Goal: Task Accomplishment & Management: Manage account settings

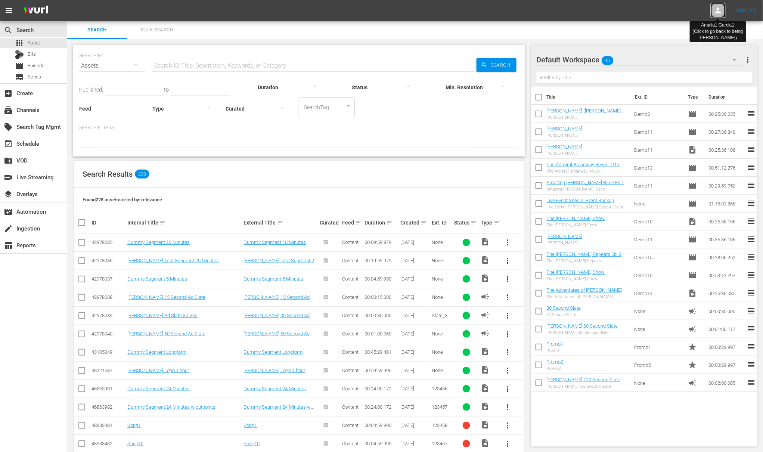
click at [720, 10] on icon at bounding box center [718, 10] width 9 height 9
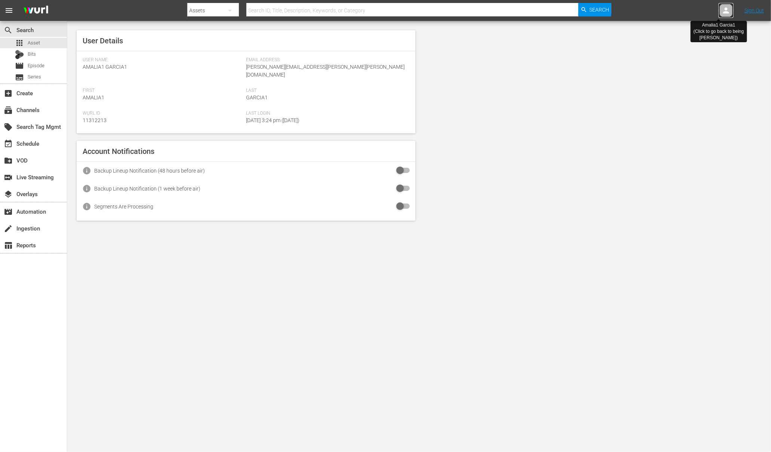
click at [720, 10] on div at bounding box center [725, 10] width 15 height 15
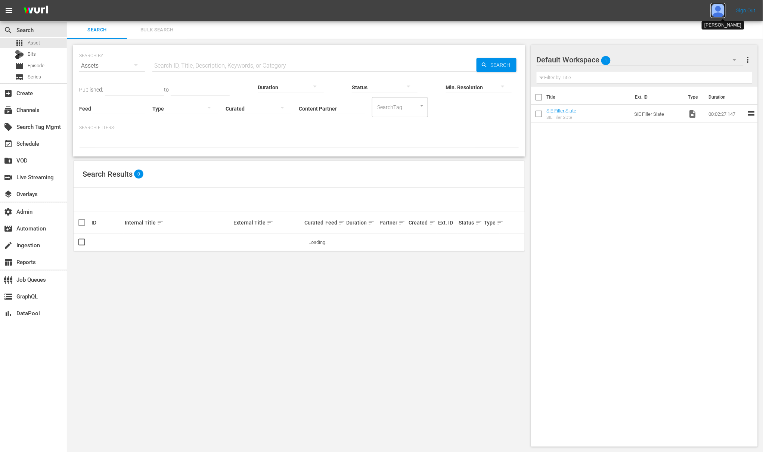
click at [720, 12] on img at bounding box center [718, 10] width 15 height 15
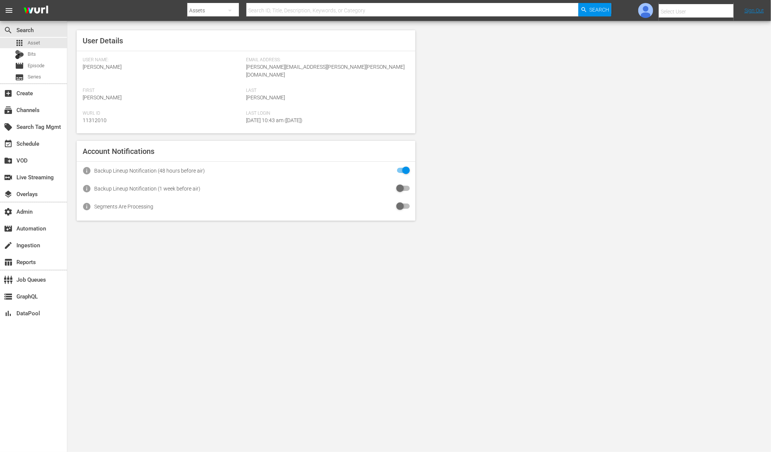
click at [704, 12] on input "text" at bounding box center [706, 12] width 96 height 18
click at [707, 49] on div "Amalia1 Garcia1 <amalia.garcia+testing1@wurl.com>" at bounding box center [683, 50] width 117 height 18
type input "Amalia1 Garcia1 (11312213)"
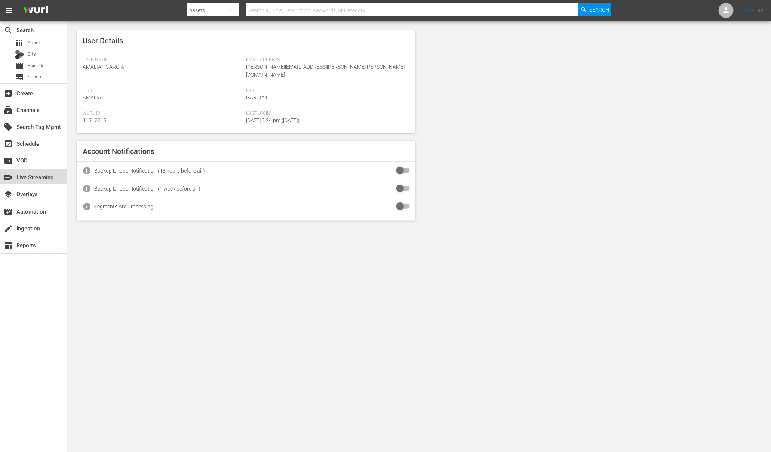
click at [34, 178] on div "switch_video Live Streaming" at bounding box center [21, 176] width 42 height 7
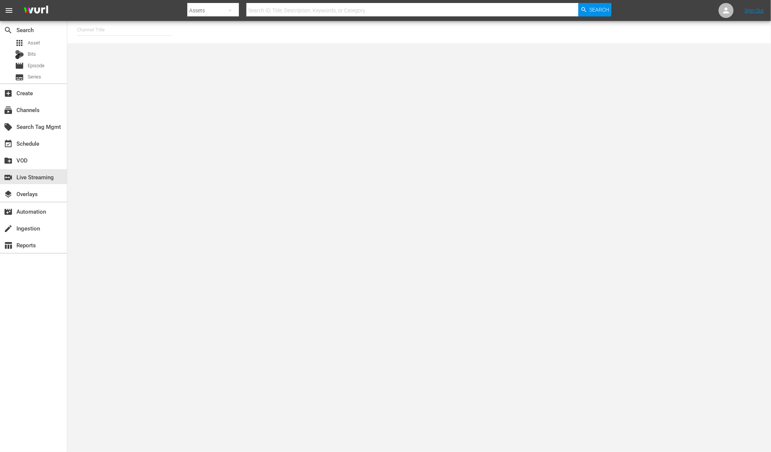
click at [105, 33] on input "text" at bounding box center [125, 30] width 96 height 18
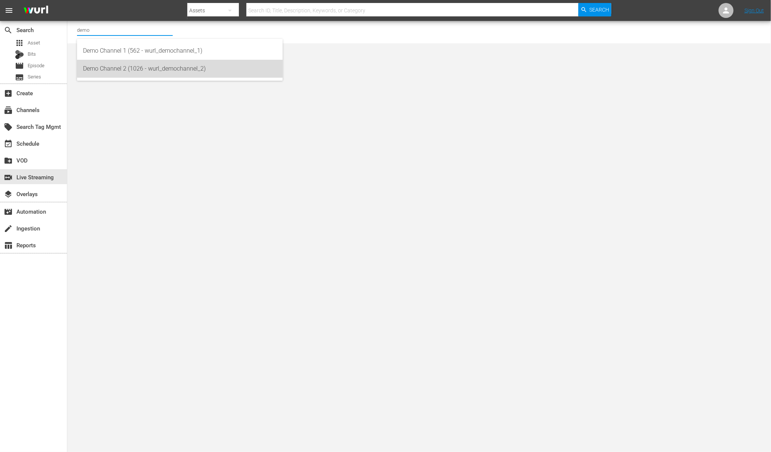
click at [122, 62] on div "Demo Channel 2 (1026 - wurl_demochannel_2)" at bounding box center [180, 69] width 194 height 18
type input "Demo Channel 2 (1026 - wurl_demochannel_2)"
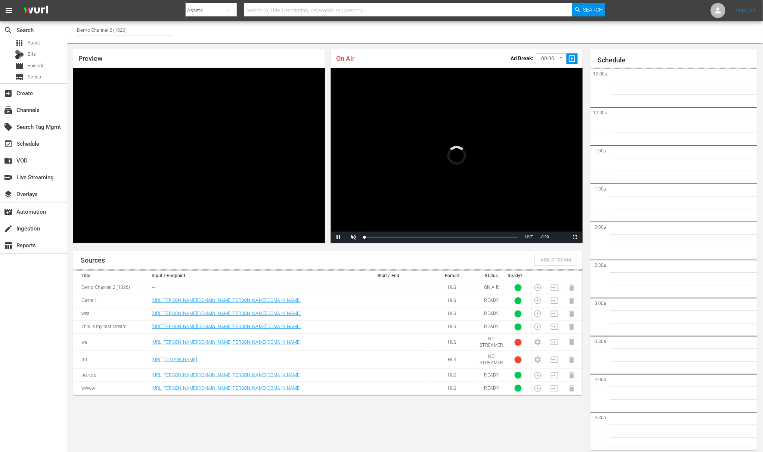
scroll to position [4, 0]
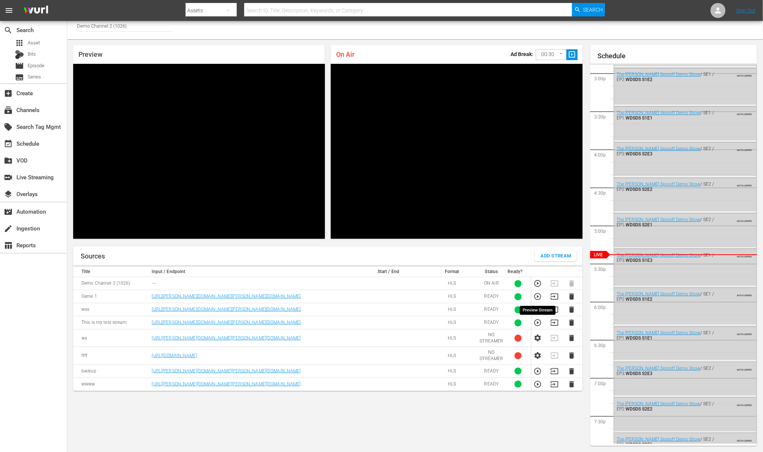
click at [540, 297] on icon "button" at bounding box center [538, 297] width 8 height 8
click at [31, 144] on div "event_available Schedule" at bounding box center [21, 142] width 42 height 7
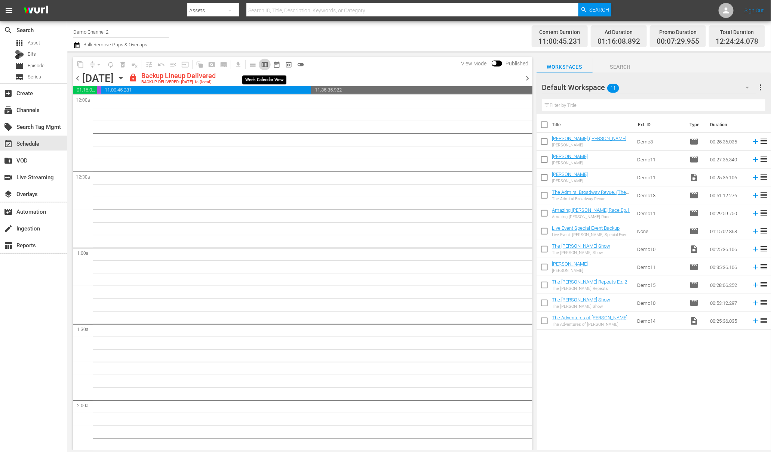
click at [267, 65] on span "calendar_view_week_outlined" at bounding box center [264, 64] width 7 height 7
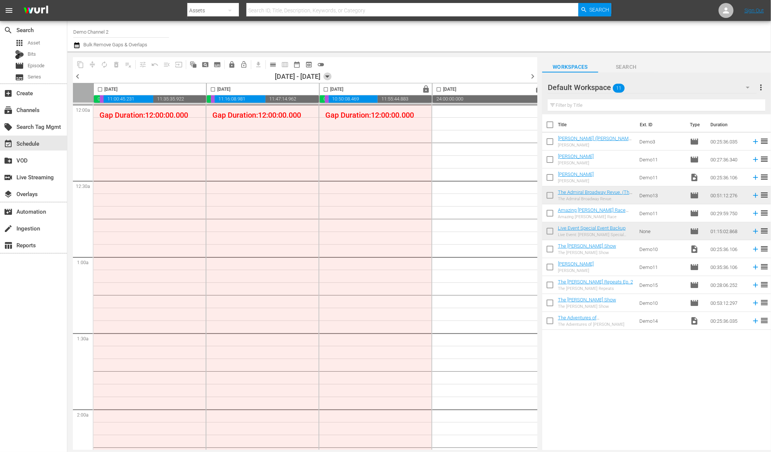
click at [331, 77] on icon "button" at bounding box center [327, 76] width 8 height 8
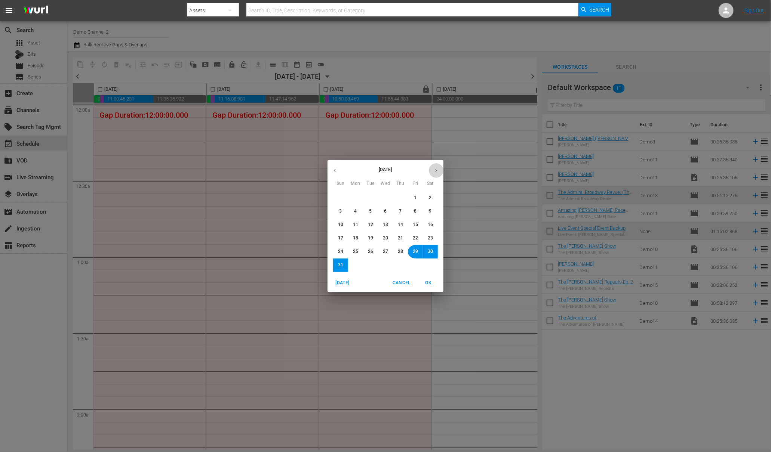
click at [435, 168] on icon "button" at bounding box center [436, 171] width 6 height 6
click at [357, 226] on span "15" at bounding box center [355, 225] width 5 height 6
click at [429, 285] on span "OK" at bounding box center [428, 283] width 18 height 8
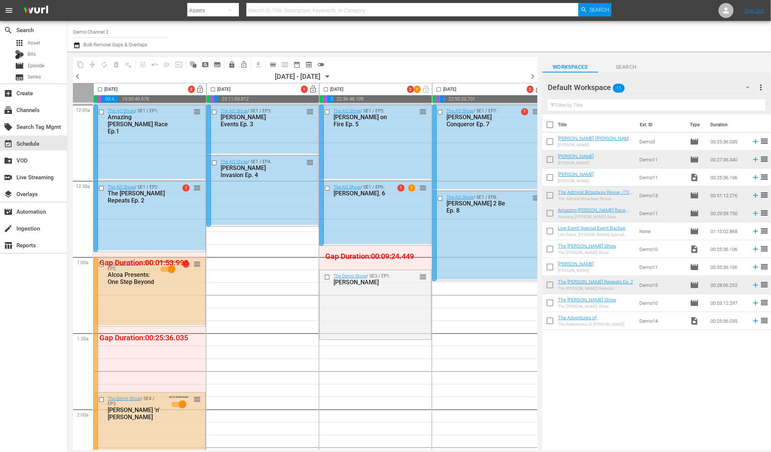
click at [331, 77] on icon "button" at bounding box center [327, 76] width 8 height 8
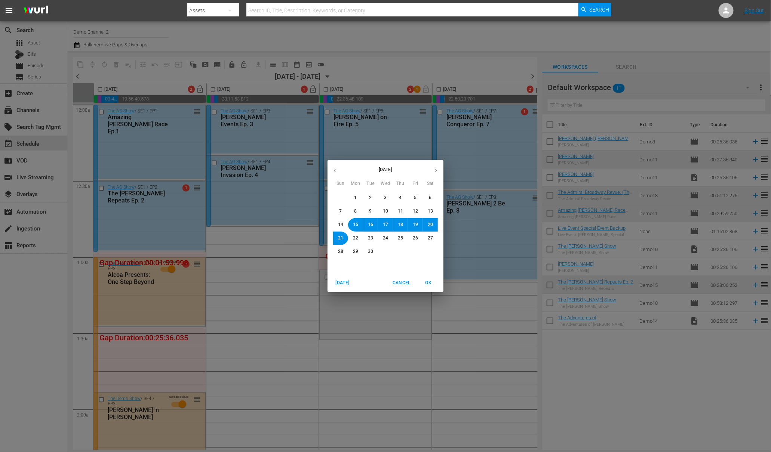
click at [435, 169] on icon "button" at bounding box center [436, 171] width 6 height 6
click at [356, 226] on span "13" at bounding box center [355, 225] width 5 height 6
click at [427, 282] on span "OK" at bounding box center [428, 283] width 18 height 8
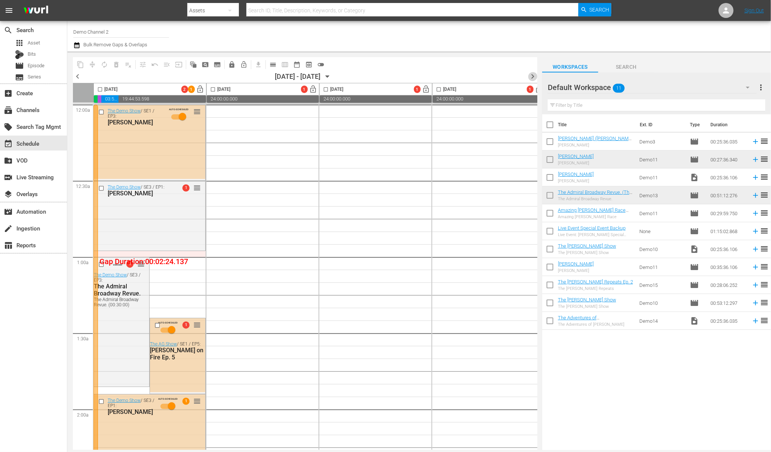
click at [533, 78] on span "chevron_right" at bounding box center [532, 76] width 9 height 9
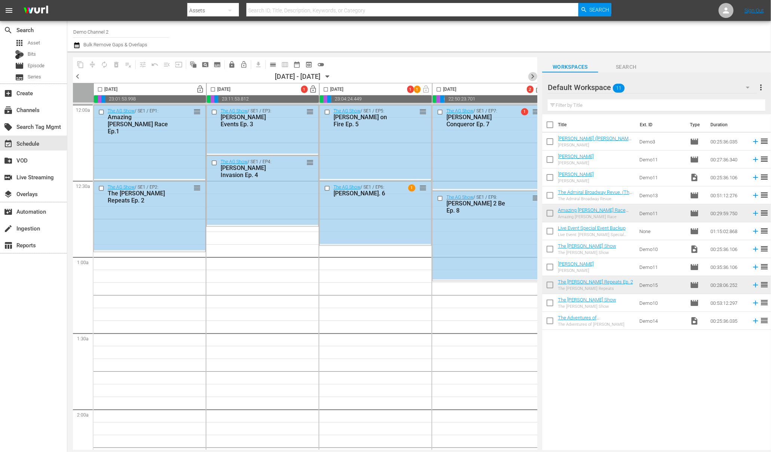
click at [533, 75] on span "chevron_right" at bounding box center [532, 76] width 9 height 9
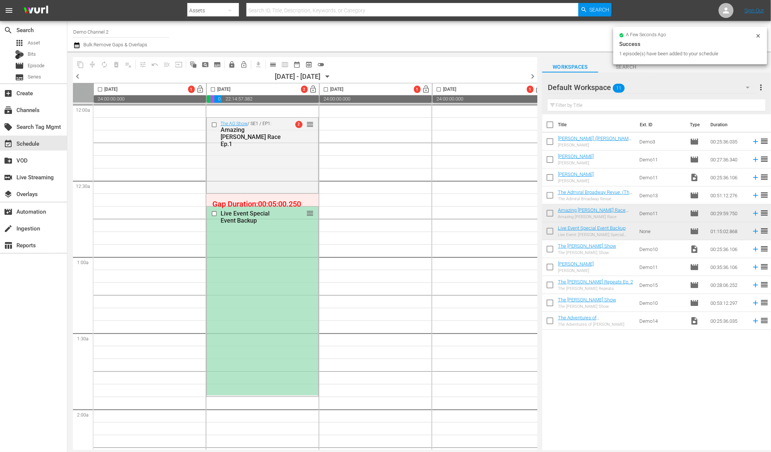
click at [238, 221] on div "Live Event Special Event Backup" at bounding box center [252, 217] width 64 height 14
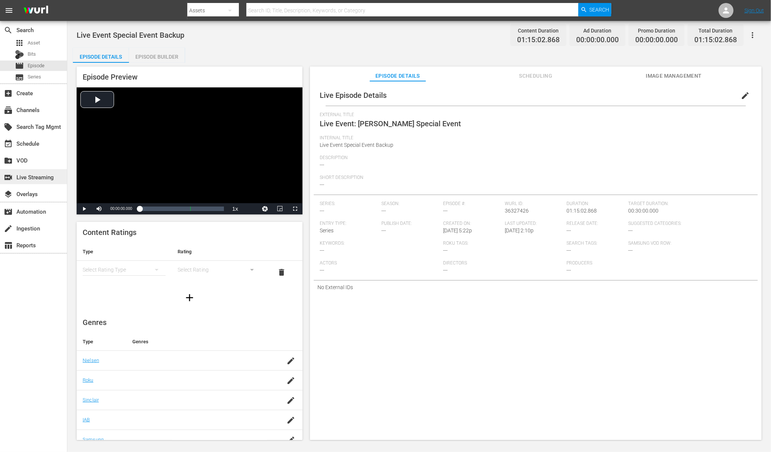
click at [33, 178] on div "switch_video Live Streaming" at bounding box center [21, 176] width 42 height 7
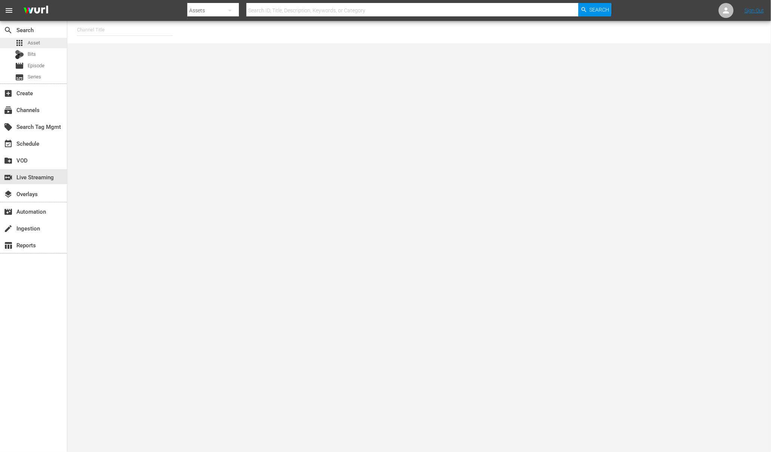
click at [39, 44] on span "Asset" at bounding box center [34, 42] width 12 height 7
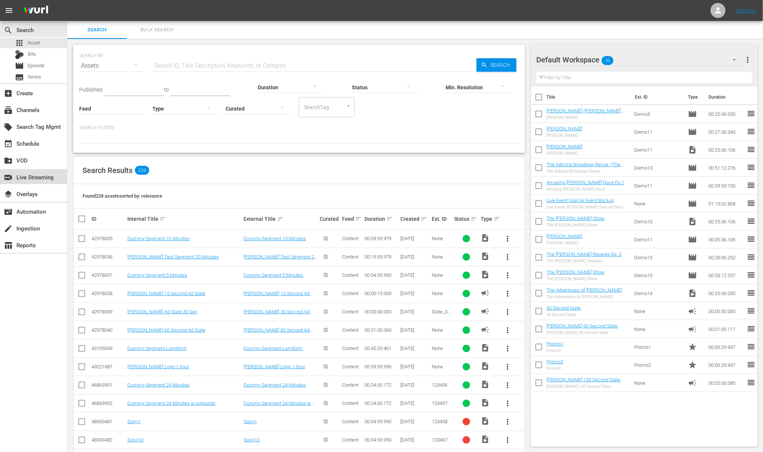
click at [37, 177] on div "switch_video Live Streaming" at bounding box center [21, 176] width 42 height 7
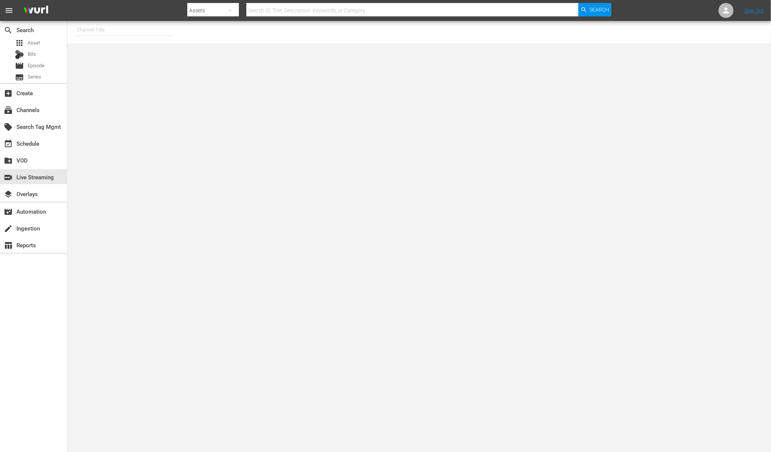
click at [124, 33] on input "text" at bounding box center [125, 30] width 96 height 18
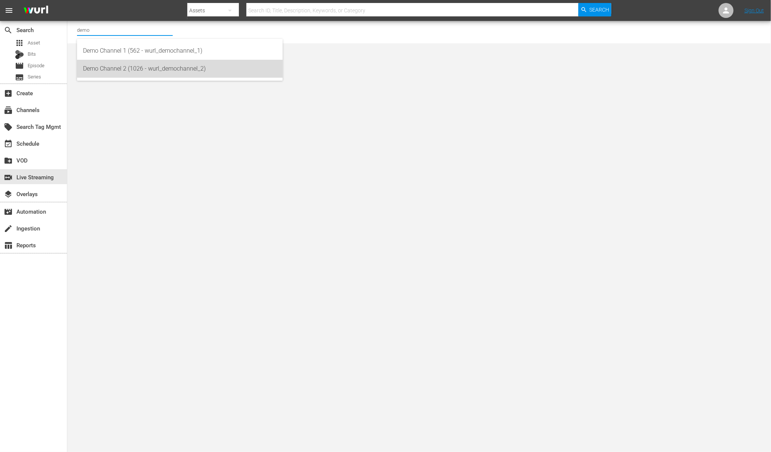
click at [150, 67] on div "Demo Channel 2 (1026 - wurl_demochannel_2)" at bounding box center [180, 69] width 194 height 18
type input "Demo Channel 2 (1026 - wurl_demochannel_2)"
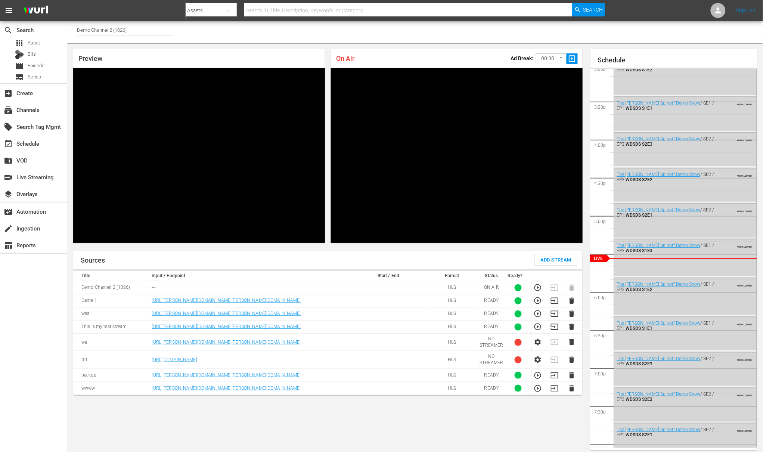
click at [132, 29] on input "Demo Channel 2 (1026)" at bounding box center [125, 30] width 96 height 18
drag, startPoint x: 132, startPoint y: 27, endPoint x: 57, endPoint y: 25, distance: 74.4
click at [67, 0] on div "search Search apps Asset Bits movie Episode subtitles Series add_box Create sub…" at bounding box center [415, 0] width 696 height 0
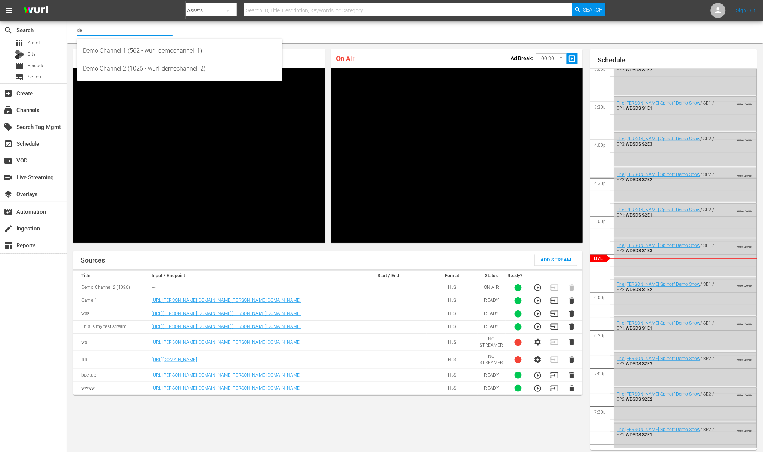
type input "d"
click at [29, 110] on div "subscriptions Channels" at bounding box center [21, 108] width 42 height 7
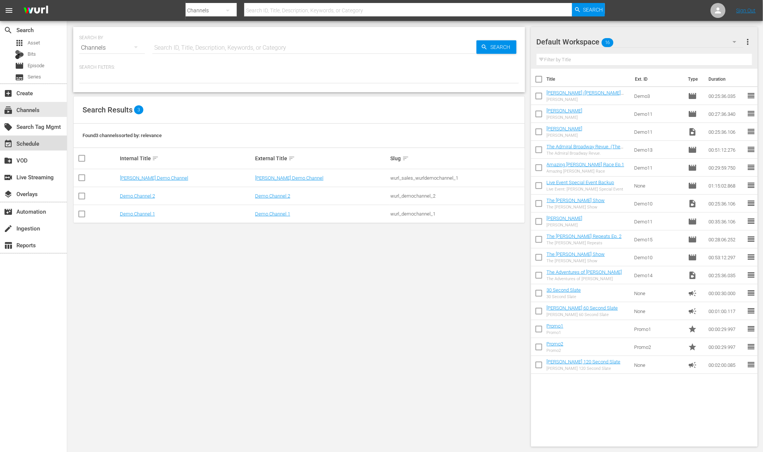
click at [31, 144] on div "event_available Schedule" at bounding box center [21, 142] width 42 height 7
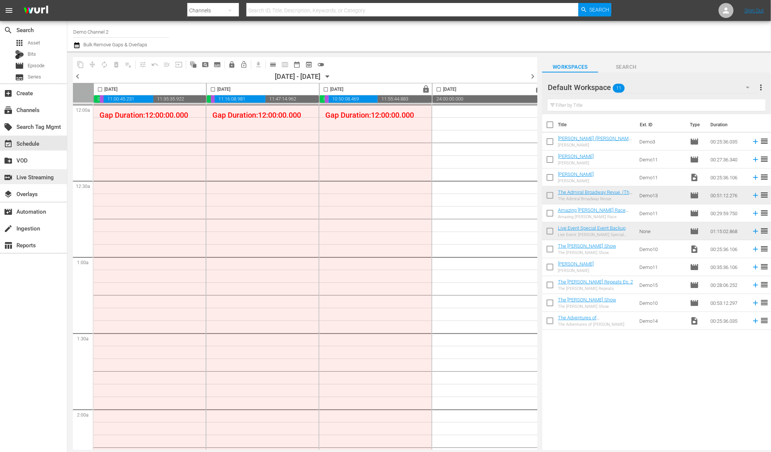
click at [28, 176] on div "switch_video Live Streaming" at bounding box center [21, 176] width 42 height 7
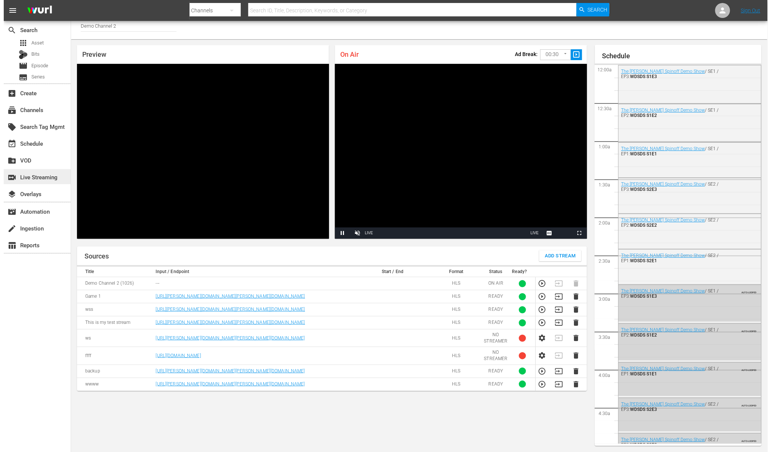
scroll to position [1151, 0]
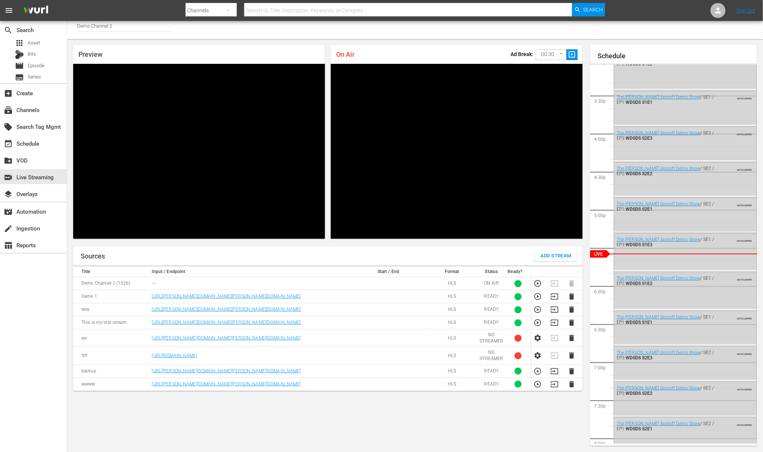
click at [541, 257] on span "Add Stream" at bounding box center [556, 256] width 31 height 9
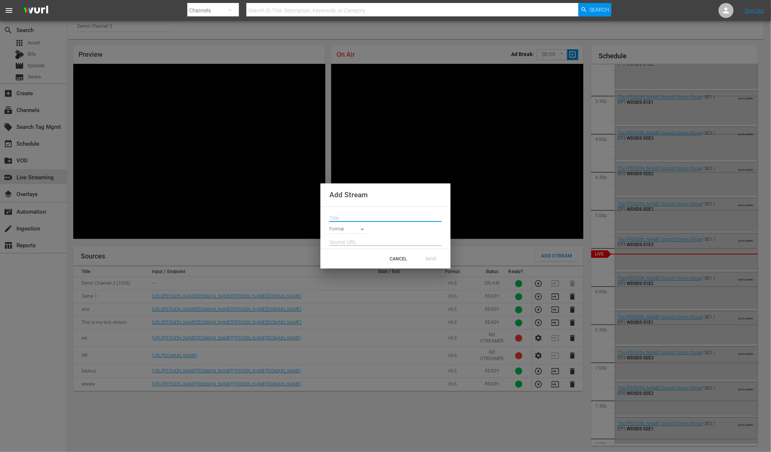
click at [355, 216] on input "text" at bounding box center [385, 218] width 112 height 11
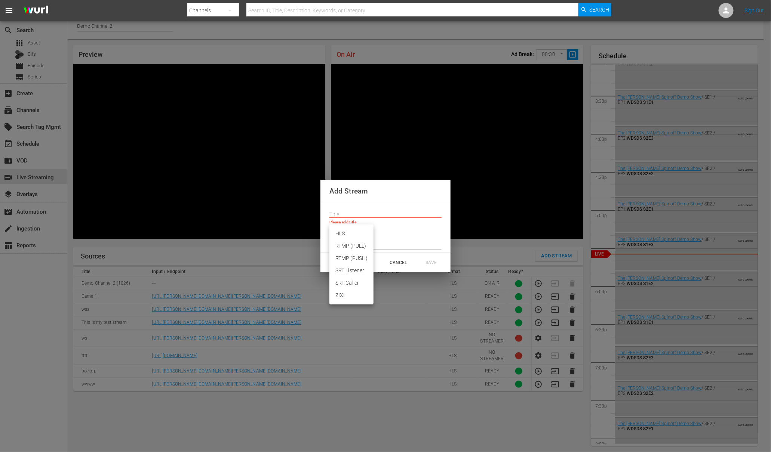
click at [356, 228] on body "menu Search By Channels Search ID, Title, Description, Keywords, or Category Se…" at bounding box center [385, 222] width 771 height 452
click at [391, 232] on div at bounding box center [385, 226] width 771 height 452
click at [401, 261] on div "CANCEL" at bounding box center [398, 262] width 33 height 13
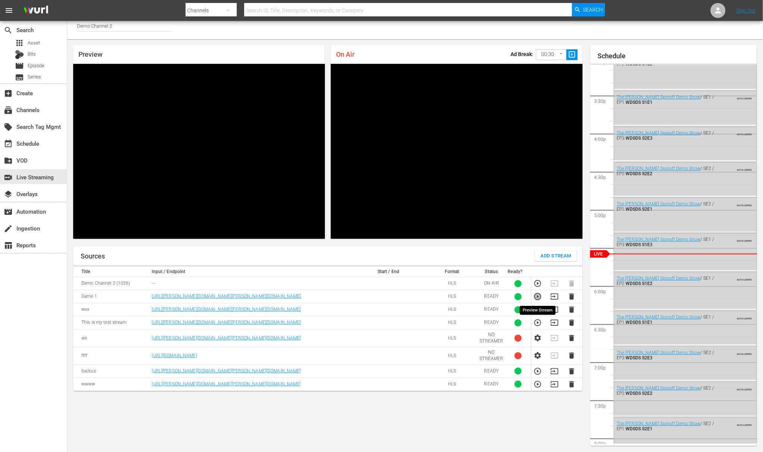
click at [538, 297] on icon "button" at bounding box center [537, 296] width 7 height 7
click at [553, 297] on icon "button" at bounding box center [555, 297] width 8 height 8
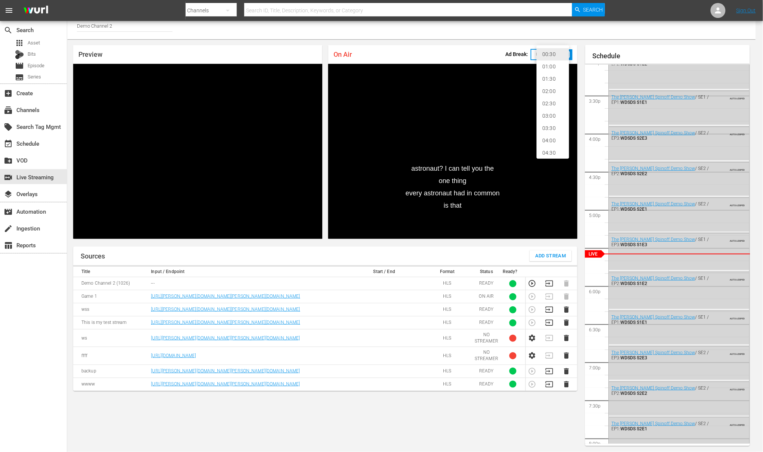
click at [563, 53] on body "menu Search By Channels Search ID, Title, Description, Keywords, or Category Se…" at bounding box center [381, 222] width 763 height 452
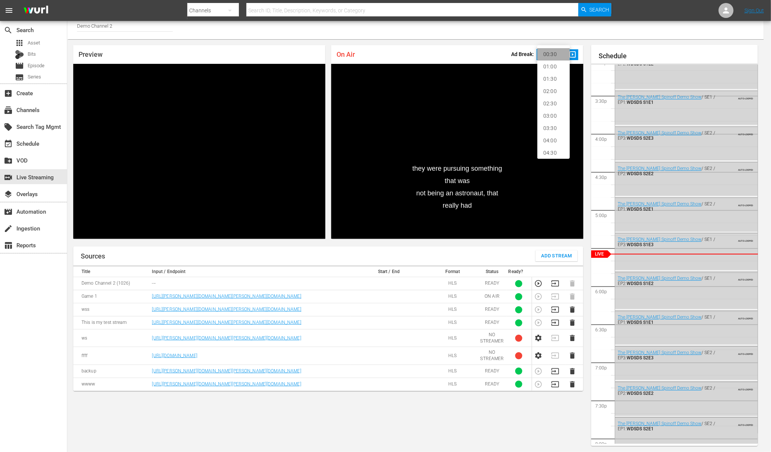
click at [555, 53] on li "00:30" at bounding box center [553, 54] width 33 height 12
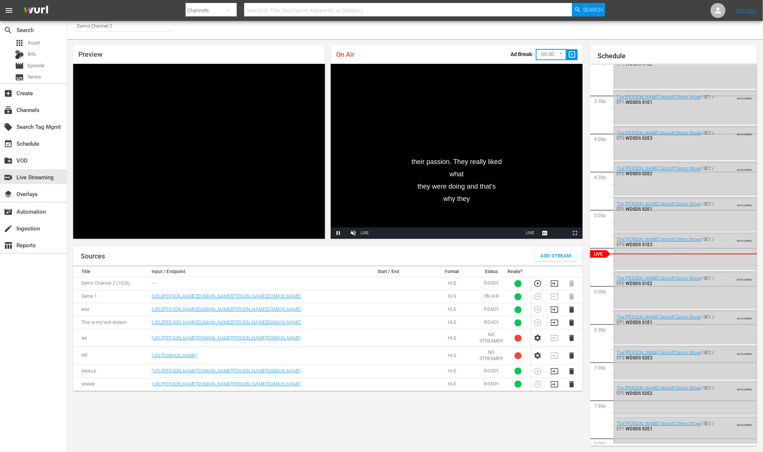
click at [572, 57] on span "slideshow_sharp" at bounding box center [572, 54] width 9 height 9
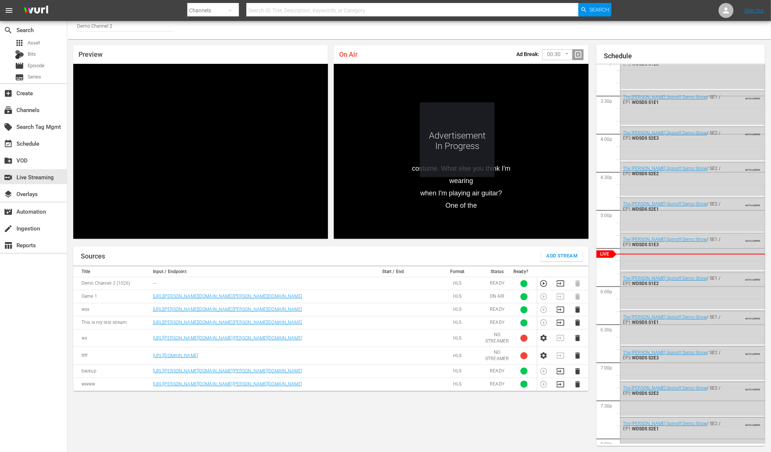
click at [562, 54] on body "menu Search By Channels Search ID, Title, Description, Keywords, or Category Se…" at bounding box center [385, 222] width 771 height 452
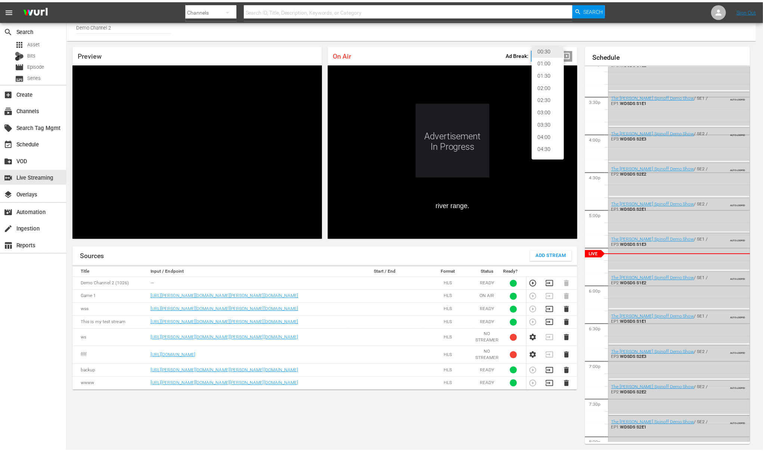
scroll to position [0, 0]
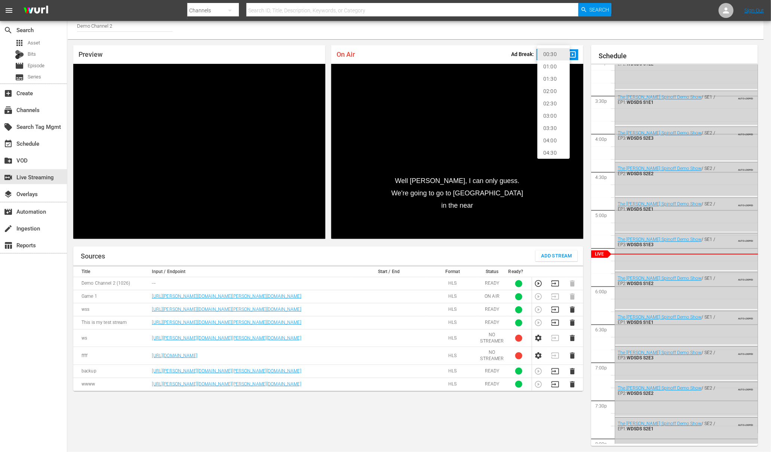
click at [495, 47] on div at bounding box center [385, 226] width 771 height 452
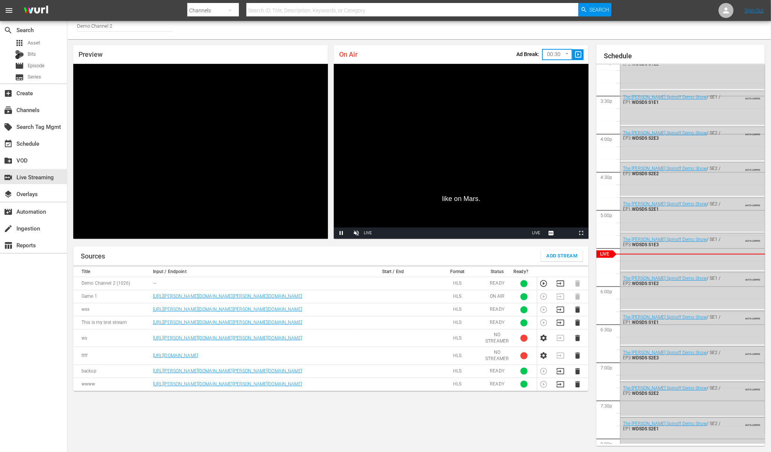
click at [562, 54] on body "menu Search By Channels Search ID, Title, Description, Keywords, or Category Se…" at bounding box center [385, 222] width 771 height 452
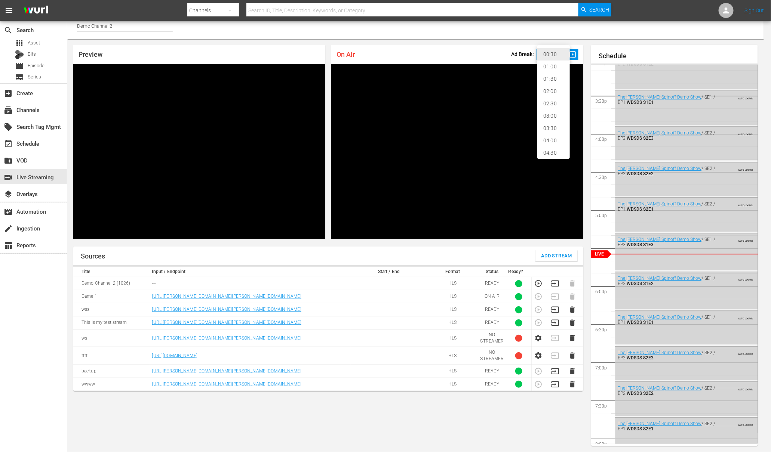
click at [508, 47] on div at bounding box center [385, 226] width 771 height 452
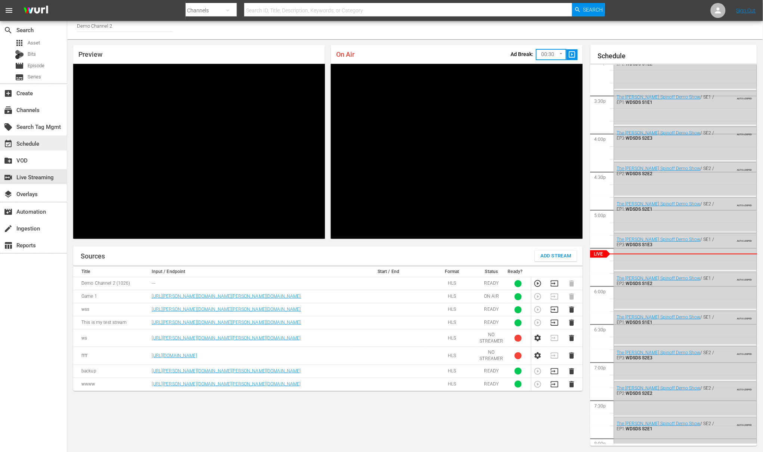
click at [27, 143] on div "event_available Schedule" at bounding box center [21, 142] width 42 height 7
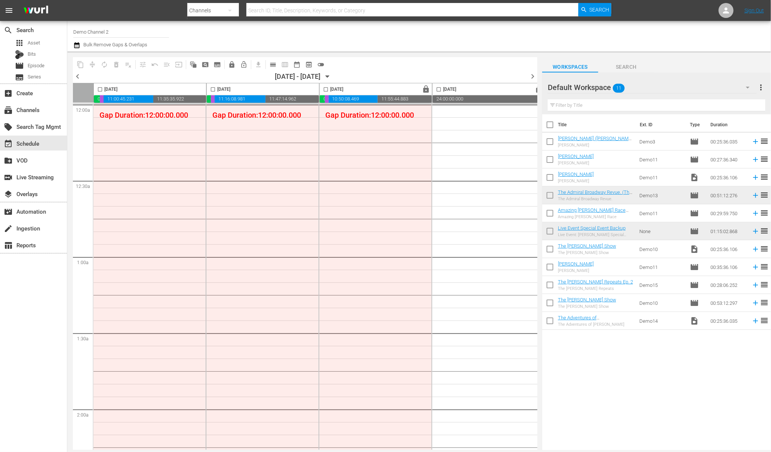
click at [331, 78] on icon "button" at bounding box center [327, 76] width 8 height 8
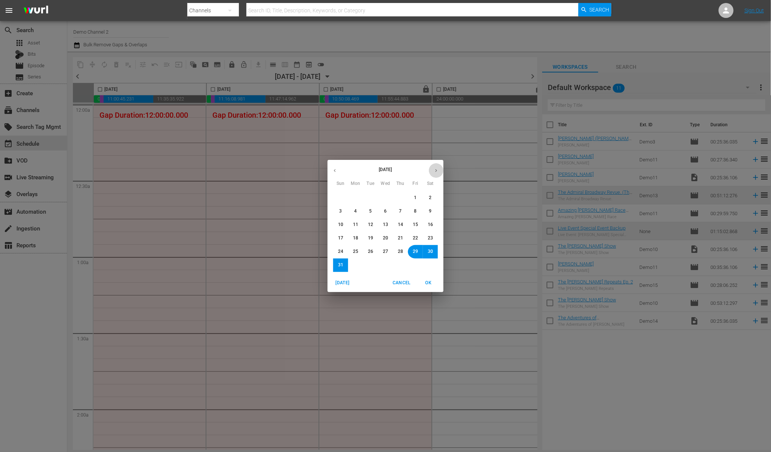
click at [435, 171] on icon "button" at bounding box center [436, 171] width 6 height 6
click at [435, 172] on icon "button" at bounding box center [436, 171] width 6 height 6
click at [355, 225] on span "13" at bounding box center [355, 225] width 5 height 6
click at [429, 282] on span "OK" at bounding box center [428, 283] width 18 height 8
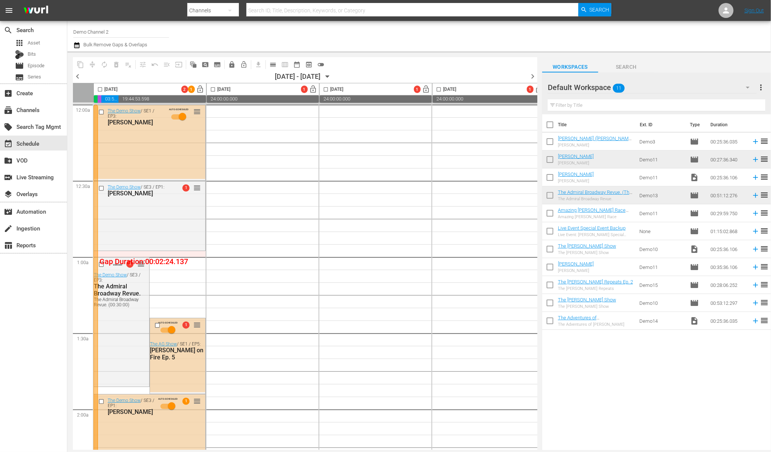
click at [531, 76] on span "chevron_right" at bounding box center [532, 76] width 9 height 9
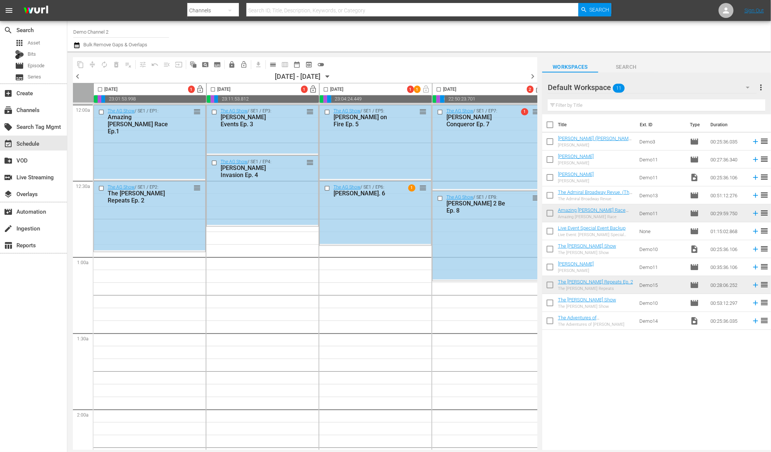
click at [535, 77] on span "chevron_right" at bounding box center [532, 76] width 9 height 9
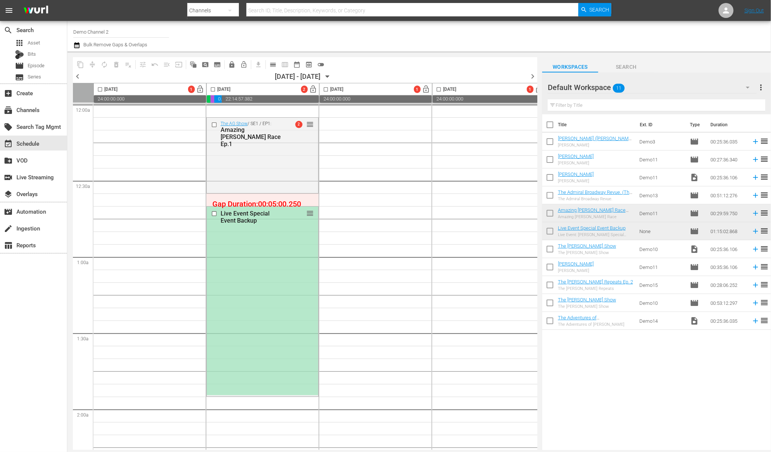
click at [212, 87] on input "checkbox" at bounding box center [213, 91] width 9 height 9
click at [116, 64] on span "delete_forever_outlined" at bounding box center [115, 64] width 7 height 7
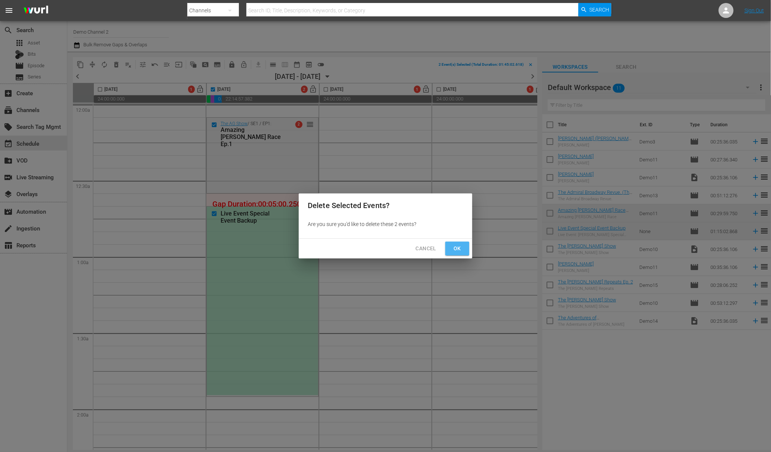
click at [459, 248] on span "Ok" at bounding box center [457, 248] width 12 height 9
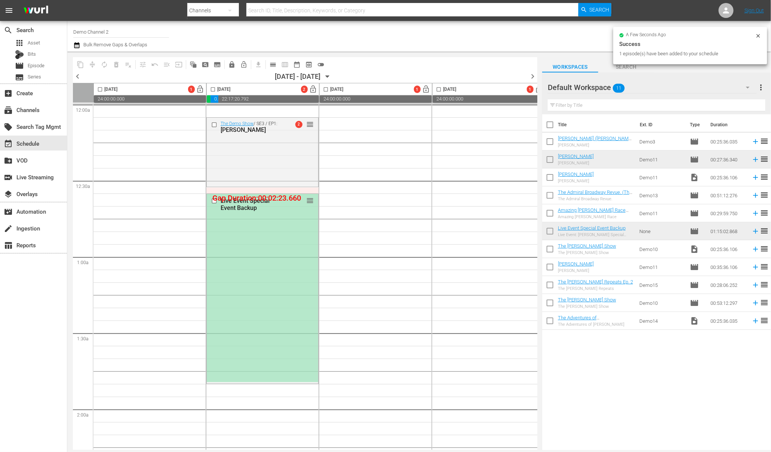
click at [213, 90] on input "checkbox" at bounding box center [213, 91] width 9 height 9
click at [95, 65] on span "compress" at bounding box center [92, 64] width 7 height 7
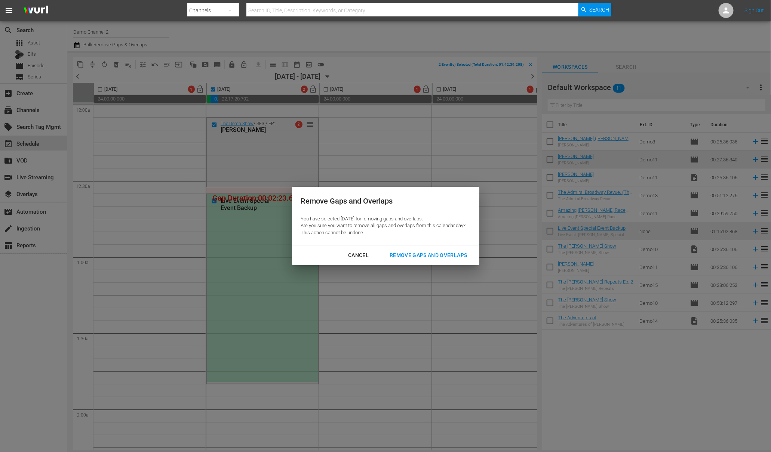
click at [433, 257] on div "Remove Gaps and Overlaps" at bounding box center [427, 255] width 89 height 9
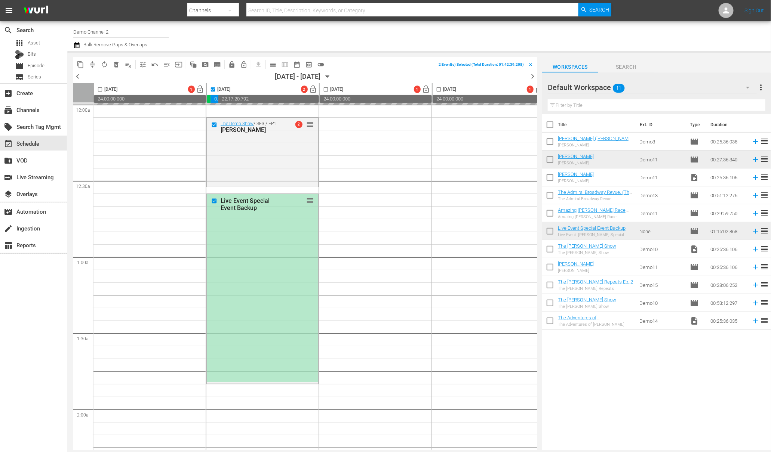
checkbox input "false"
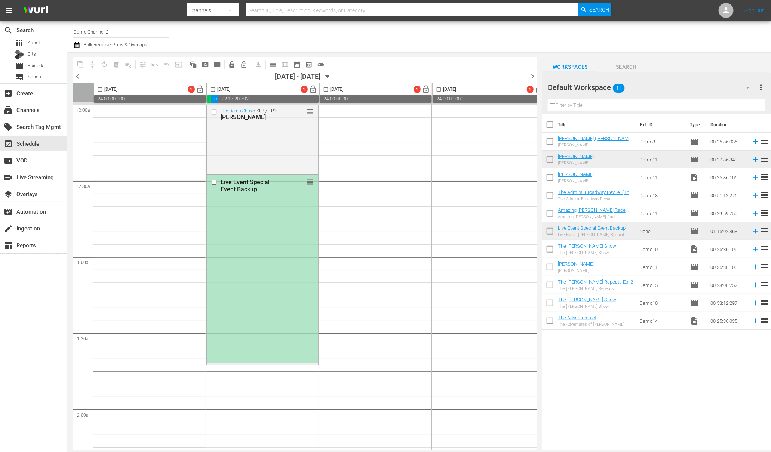
click at [259, 204] on div "Live Event Special Event Backup reorder" at bounding box center [262, 269] width 111 height 188
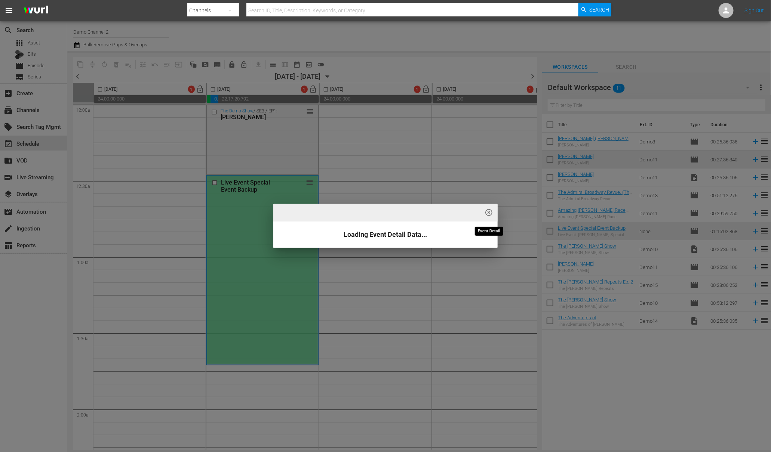
click at [491, 212] on span "highlight_off_icon" at bounding box center [489, 213] width 9 height 9
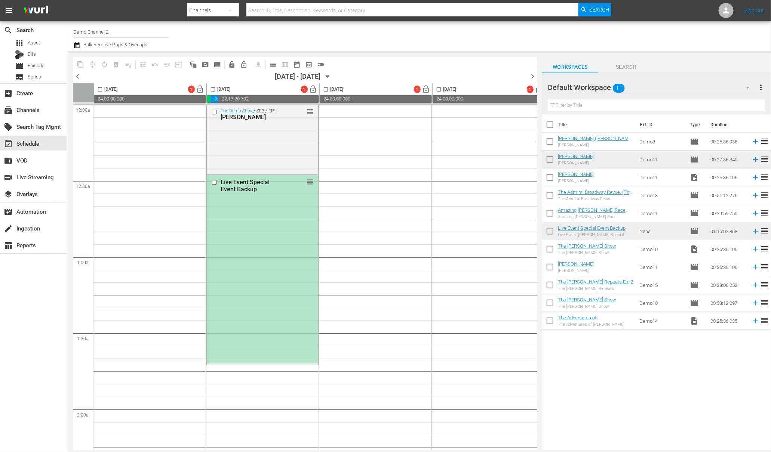
click at [237, 181] on div "Live Event Special Event Backup" at bounding box center [252, 186] width 64 height 14
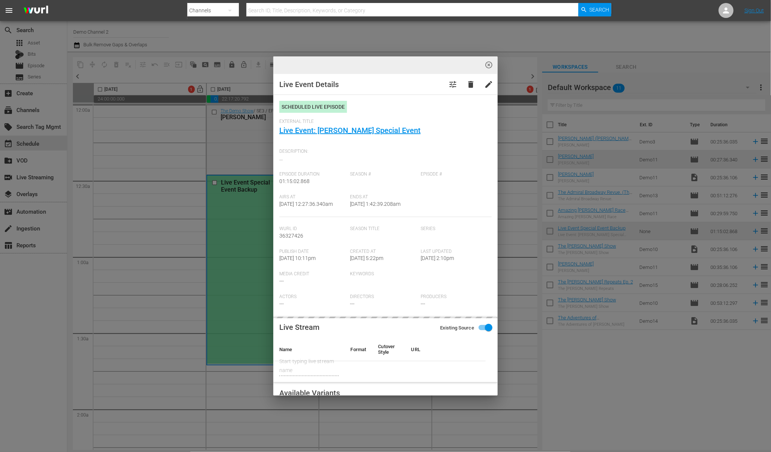
type input "Game 1"
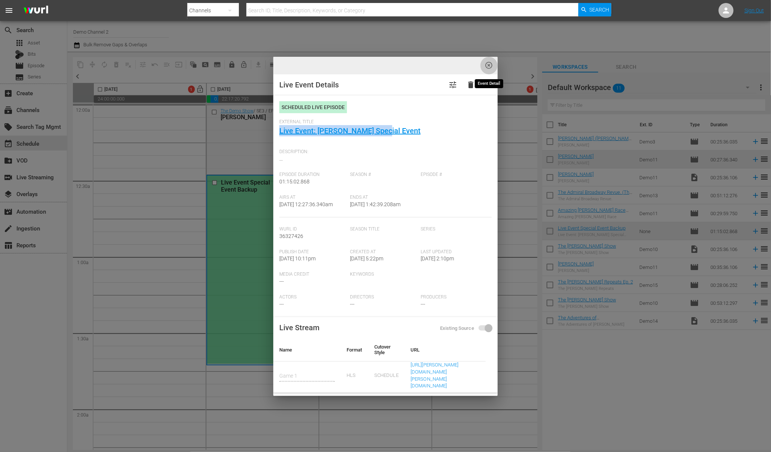
click at [487, 65] on span "highlight_off_icon" at bounding box center [489, 65] width 9 height 9
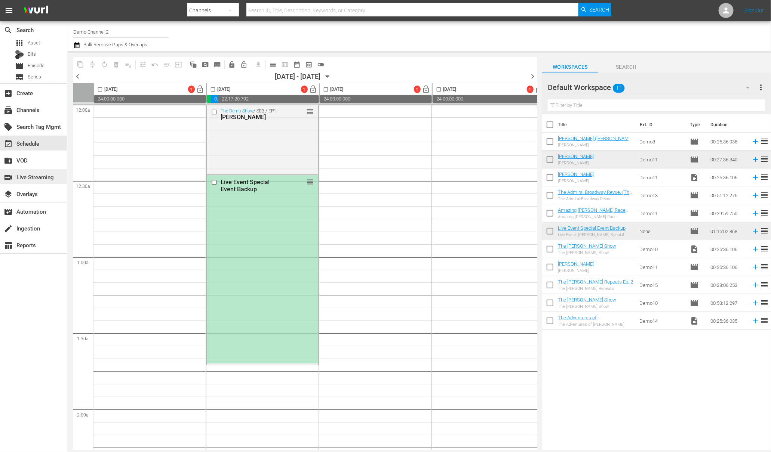
click at [35, 177] on div "switch_video Live Streaming" at bounding box center [21, 176] width 42 height 7
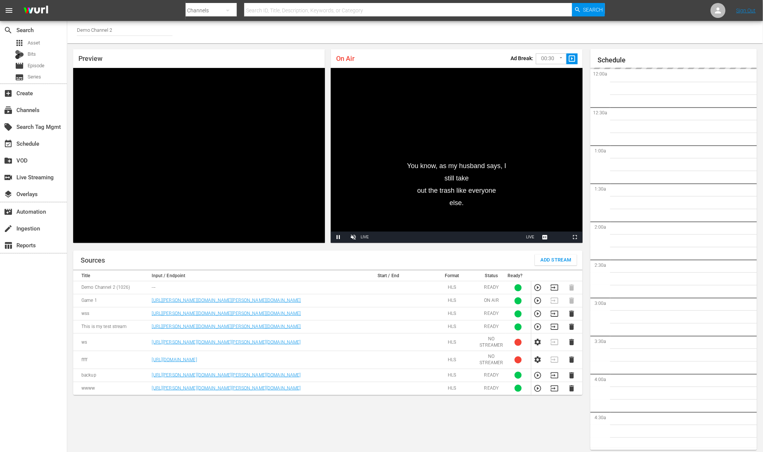
scroll to position [4, 0]
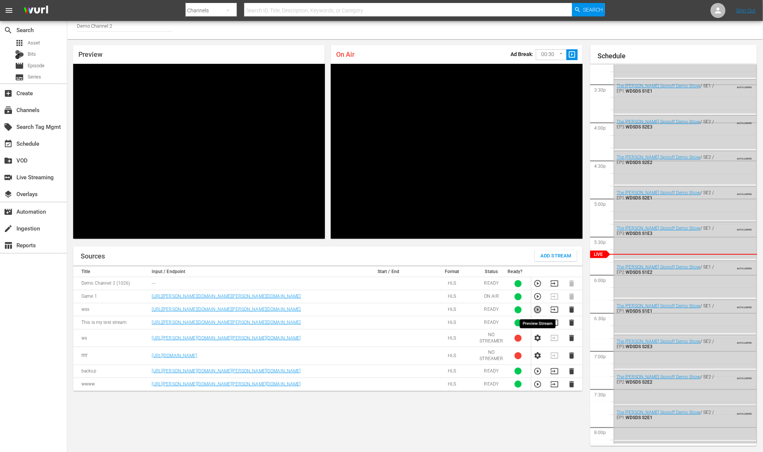
click at [539, 310] on icon "button" at bounding box center [538, 310] width 8 height 8
click at [553, 312] on icon "button" at bounding box center [555, 310] width 8 height 8
click at [555, 285] on icon "button" at bounding box center [555, 284] width 8 height 8
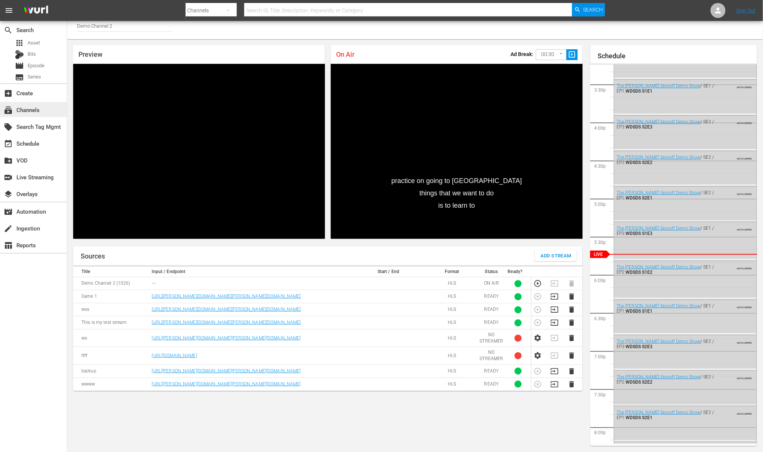
click at [37, 110] on div "subscriptions Channels" at bounding box center [21, 108] width 42 height 7
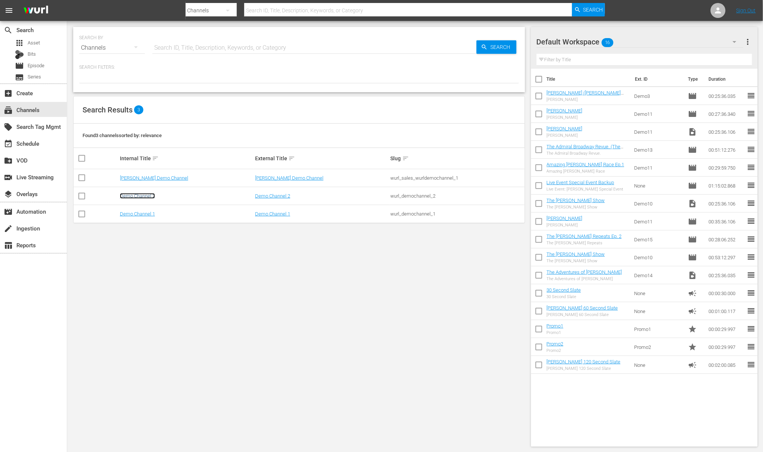
click at [145, 197] on link "Demo Channel 2" at bounding box center [137, 196] width 35 height 6
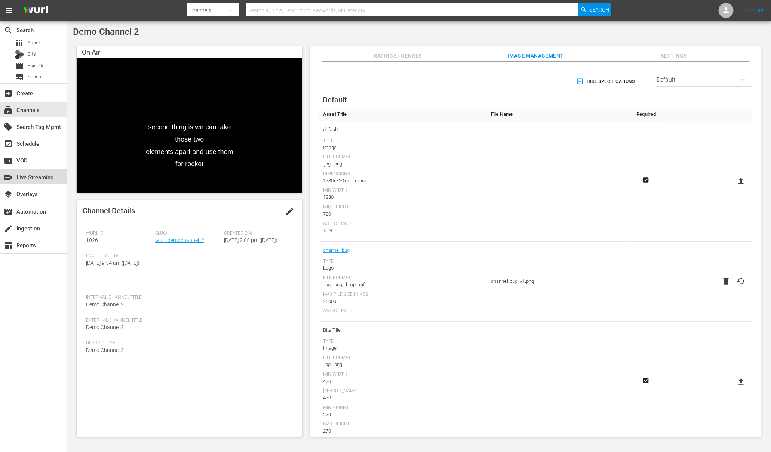
click at [27, 179] on div "switch_video Live Streaming" at bounding box center [21, 176] width 42 height 7
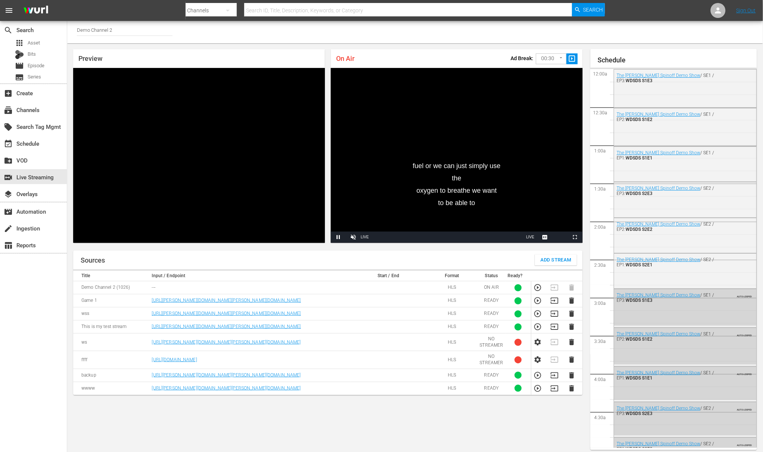
scroll to position [4, 0]
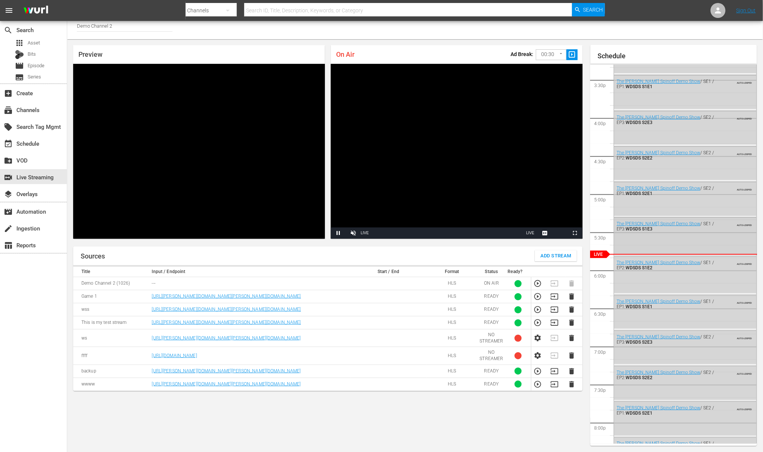
click at [661, 241] on div "The Wurl Spinoff Demo Show / SE1 / EP3: WDSDS S1E3 AUTO-LOOPED" at bounding box center [686, 236] width 142 height 37
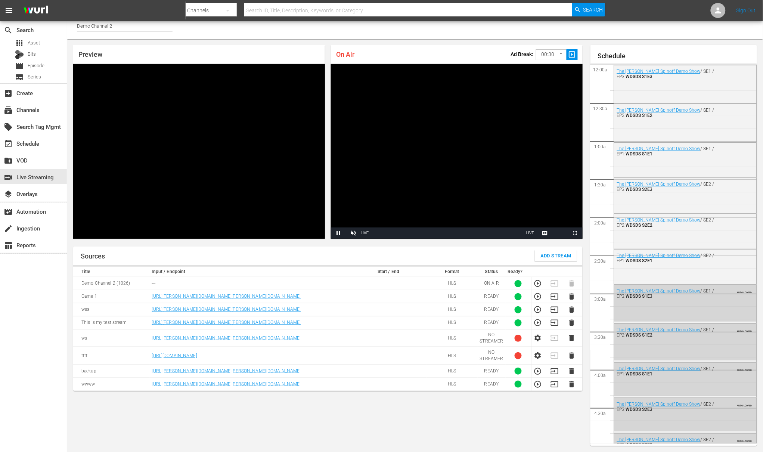
scroll to position [1169, 0]
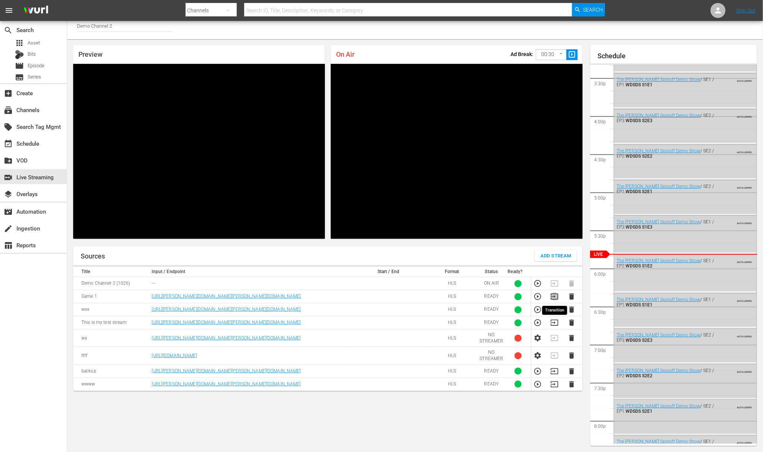
click at [557, 299] on icon "button" at bounding box center [555, 297] width 8 height 8
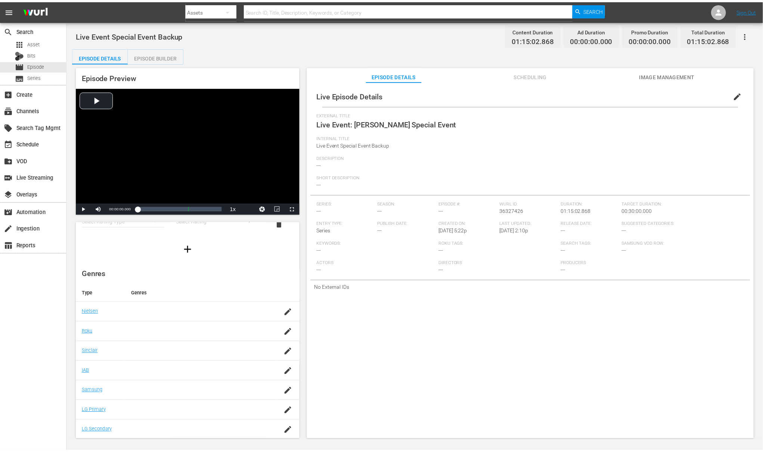
scroll to position [50, 0]
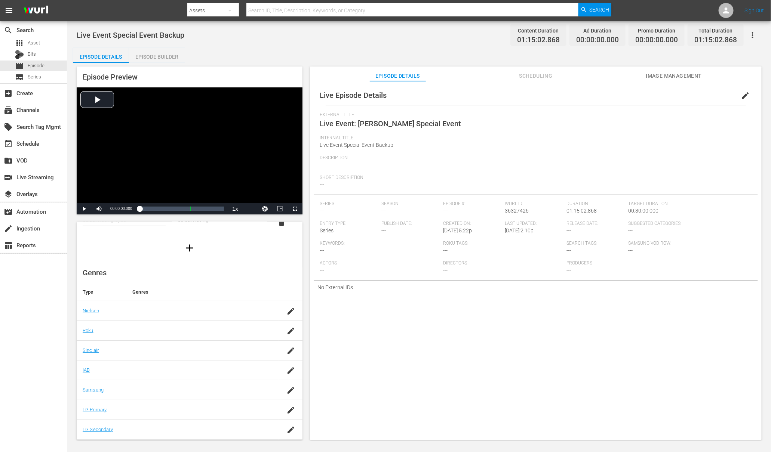
click at [172, 55] on div "Episode Builder" at bounding box center [157, 57] width 56 height 18
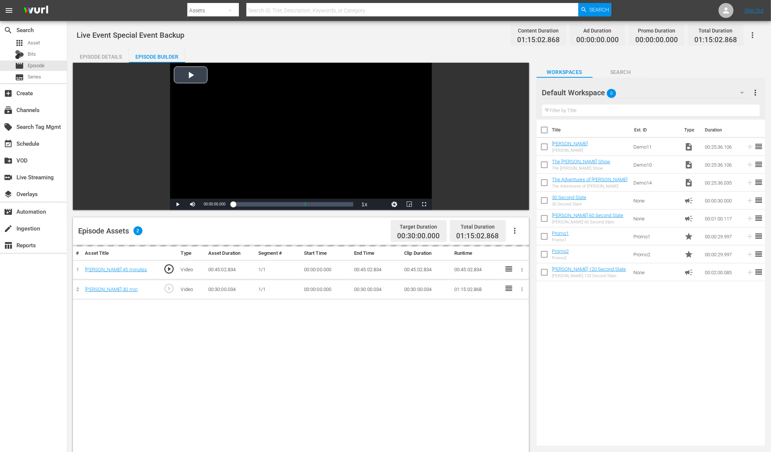
scroll to position [49, 0]
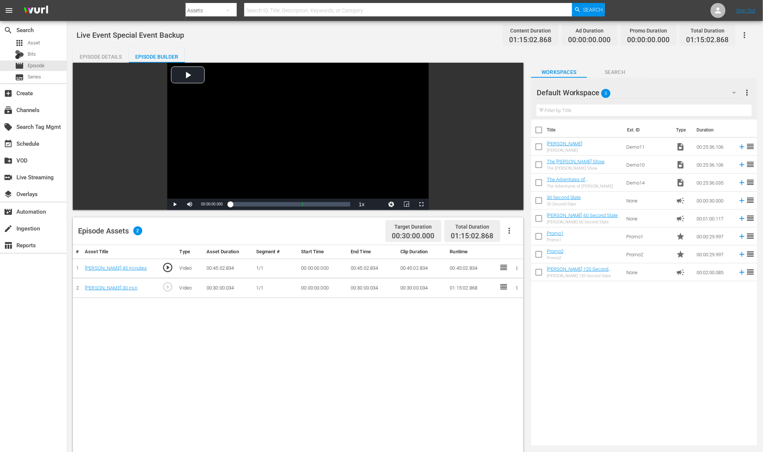
click at [103, 56] on div "Episode Details" at bounding box center [101, 57] width 56 height 18
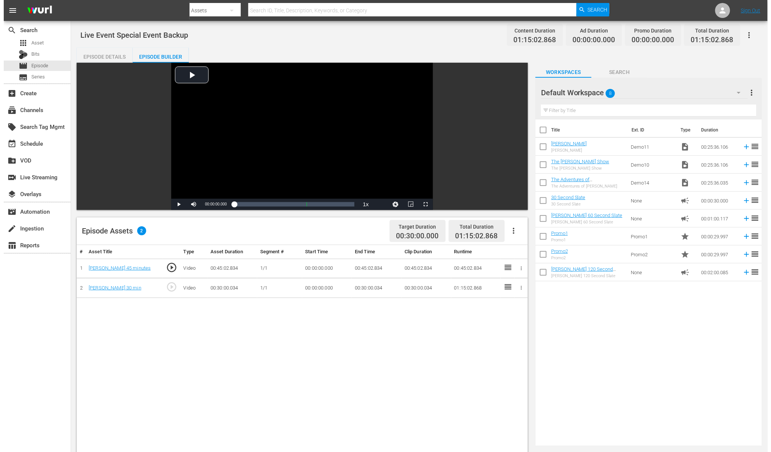
scroll to position [50, 0]
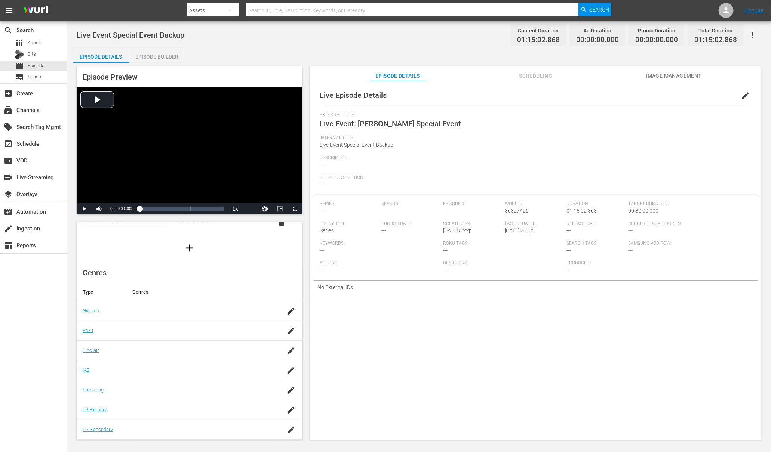
click at [616, 99] on span "edit" at bounding box center [744, 95] width 9 height 9
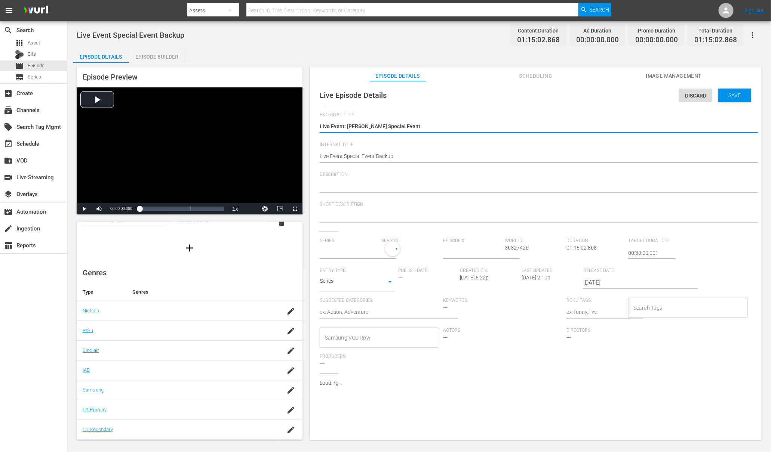
type input "No Series"
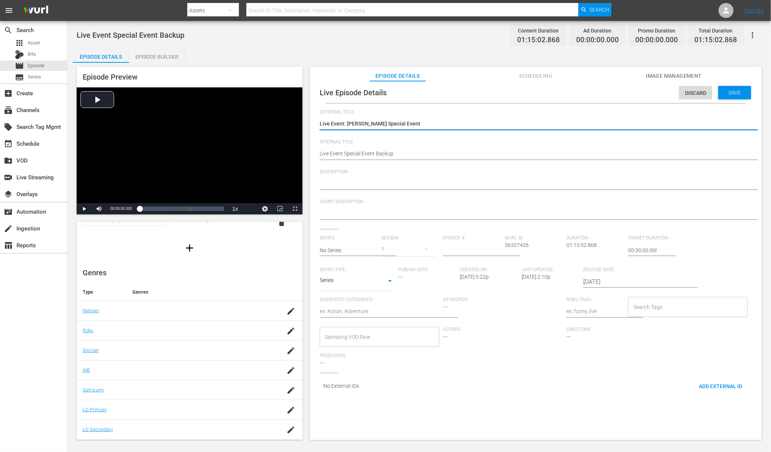
scroll to position [0, 0]
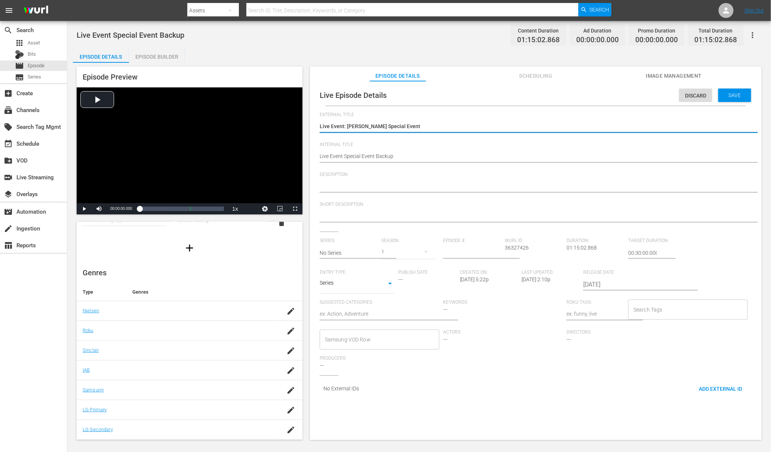
click at [546, 77] on span "Scheduling" at bounding box center [535, 75] width 56 height 9
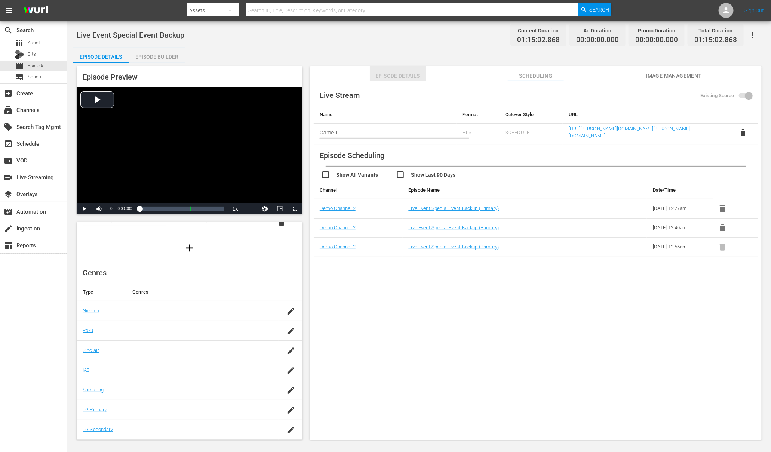
click at [397, 71] on span "Episode Details" at bounding box center [398, 75] width 56 height 9
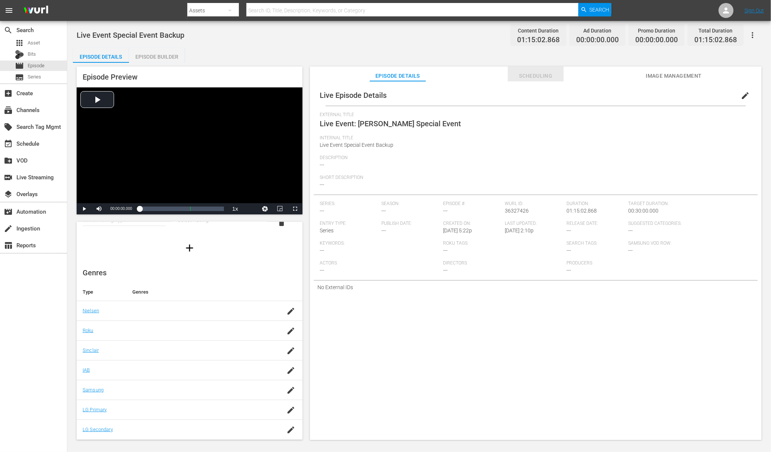
click at [531, 76] on span "Scheduling" at bounding box center [535, 75] width 56 height 9
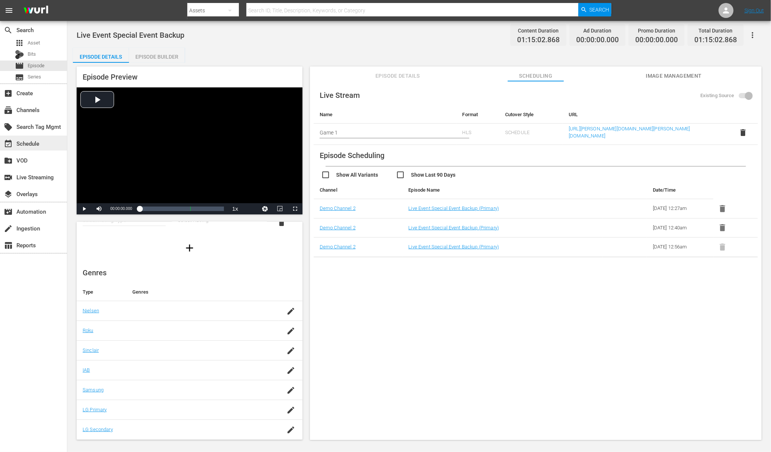
click at [33, 144] on div "event_available Schedule" at bounding box center [21, 142] width 42 height 7
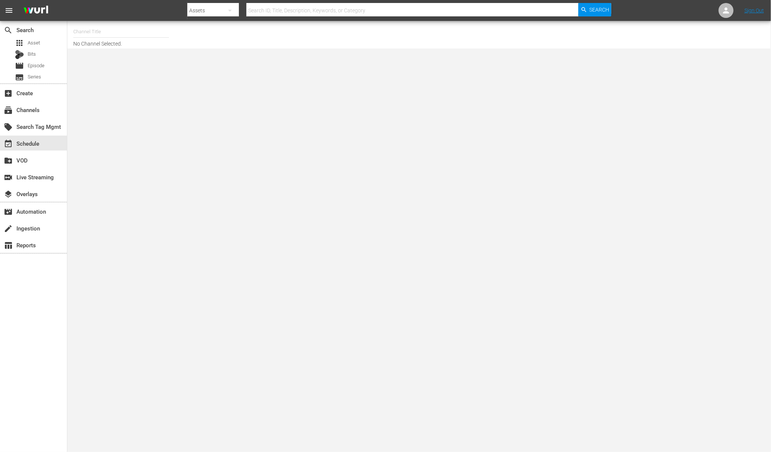
click at [112, 32] on input "text" at bounding box center [121, 32] width 96 height 18
click at [120, 69] on div "Demo Channel 2 (1026 - wurl_demochannel_2)" at bounding box center [176, 71] width 194 height 18
type input "Demo Channel 2 (1026 - wurl_demochannel_2)"
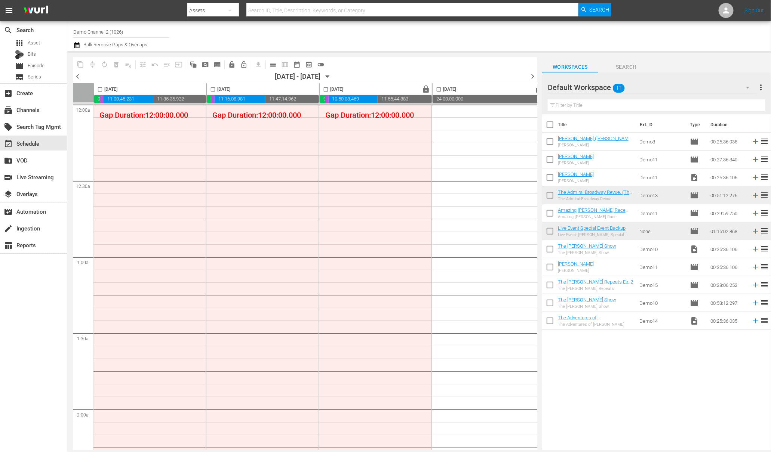
click at [331, 74] on icon "button" at bounding box center [327, 76] width 8 height 8
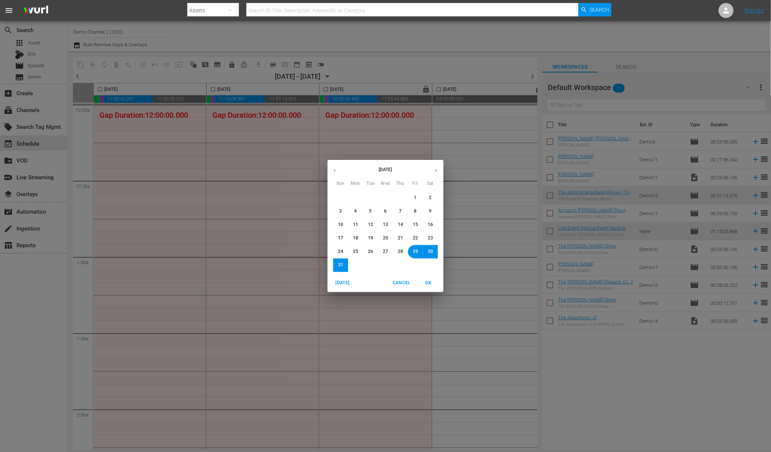
click at [437, 170] on icon "button" at bounding box center [436, 171] width 6 height 6
click at [436, 172] on icon "button" at bounding box center [436, 171] width 6 height 6
click at [357, 248] on button "27" at bounding box center [355, 251] width 13 height 13
click at [426, 281] on span "OK" at bounding box center [428, 283] width 18 height 8
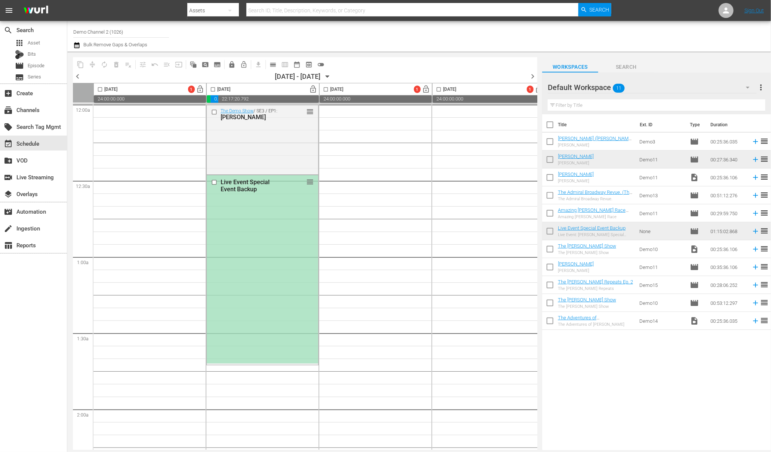
click at [259, 185] on div "Live Event Special Event Backup" at bounding box center [252, 186] width 64 height 14
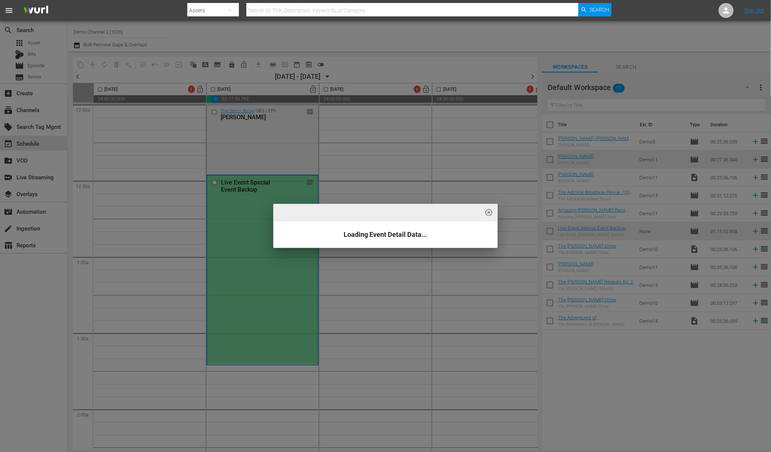
click at [488, 214] on span "highlight_off_icon" at bounding box center [489, 213] width 9 height 9
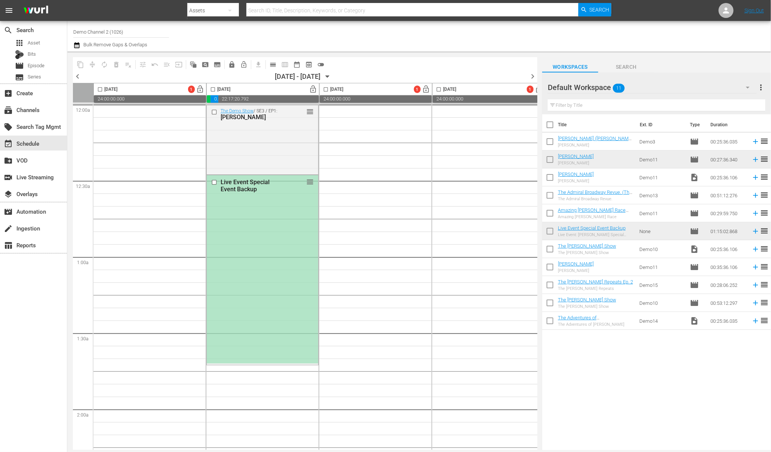
click at [259, 185] on div "Live Event Special Event Backup" at bounding box center [252, 186] width 64 height 14
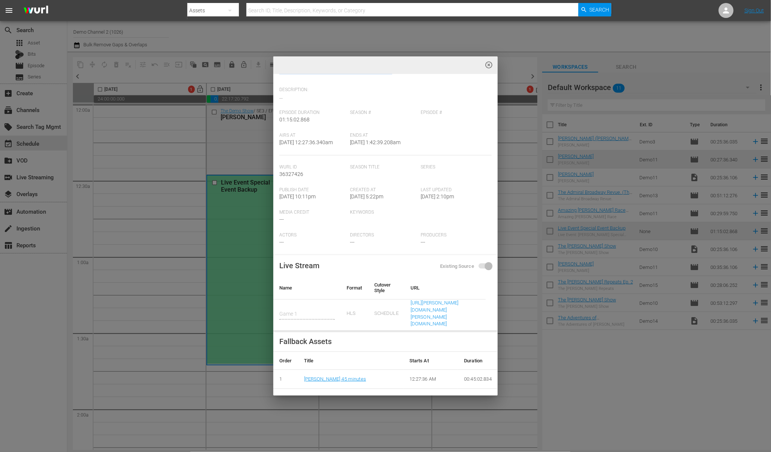
scroll to position [73, 0]
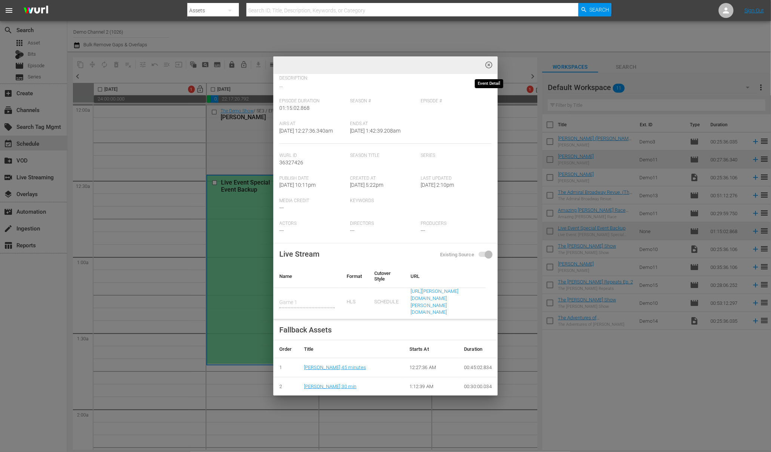
click at [488, 64] on span "highlight_off_icon" at bounding box center [489, 65] width 9 height 9
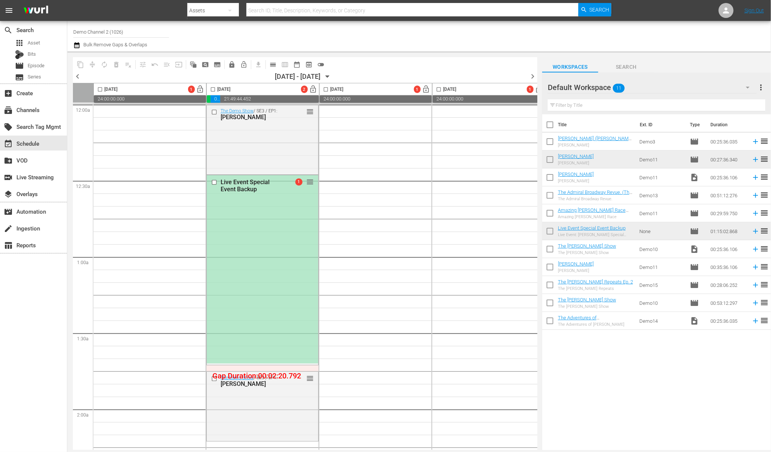
click at [214, 89] on input "checkbox" at bounding box center [213, 91] width 9 height 9
click at [92, 64] on span "compress" at bounding box center [92, 64] width 7 height 7
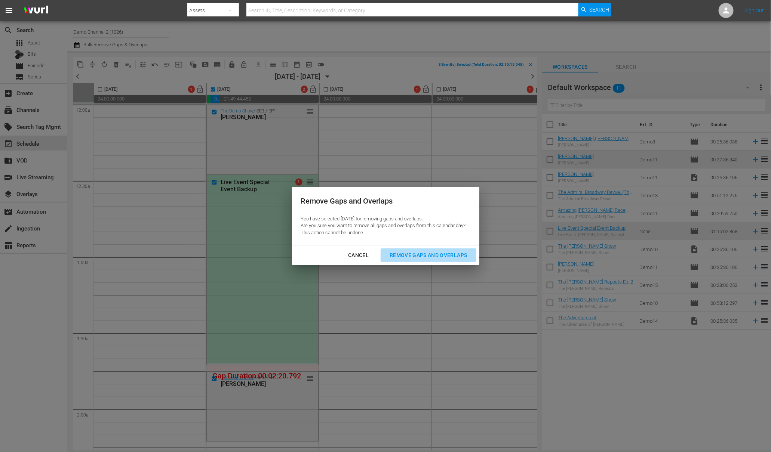
click at [425, 257] on div "Remove Gaps and Overlaps" at bounding box center [427, 255] width 89 height 9
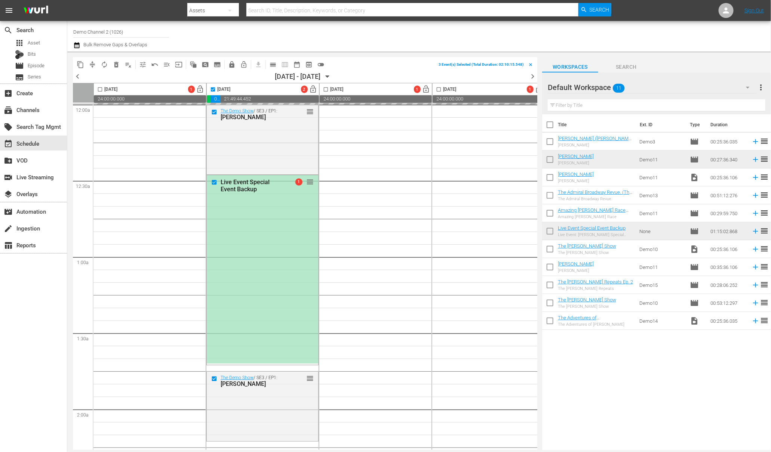
checkbox input "false"
click at [247, 184] on div "Live Event Special Event Backup" at bounding box center [252, 186] width 64 height 14
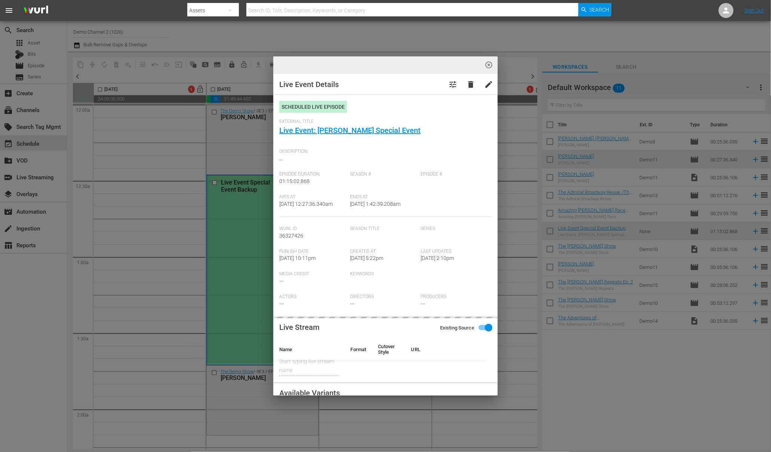
type input "Game 1"
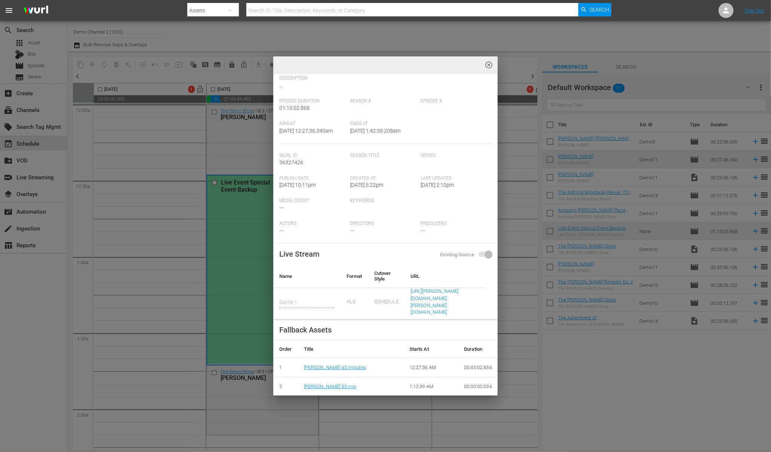
click at [511, 136] on div "highlight_off_icon Live Event Details tune delete edit Scheduled Live Episode E…" at bounding box center [385, 226] width 771 height 452
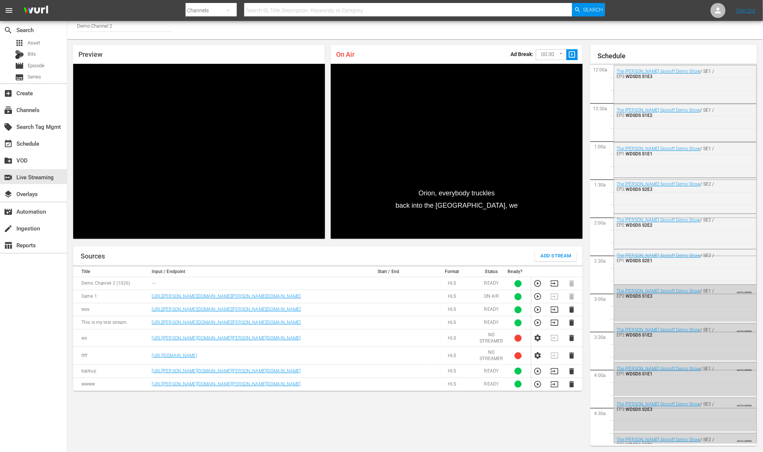
scroll to position [1169, 0]
